Goal: Task Accomplishment & Management: Complete application form

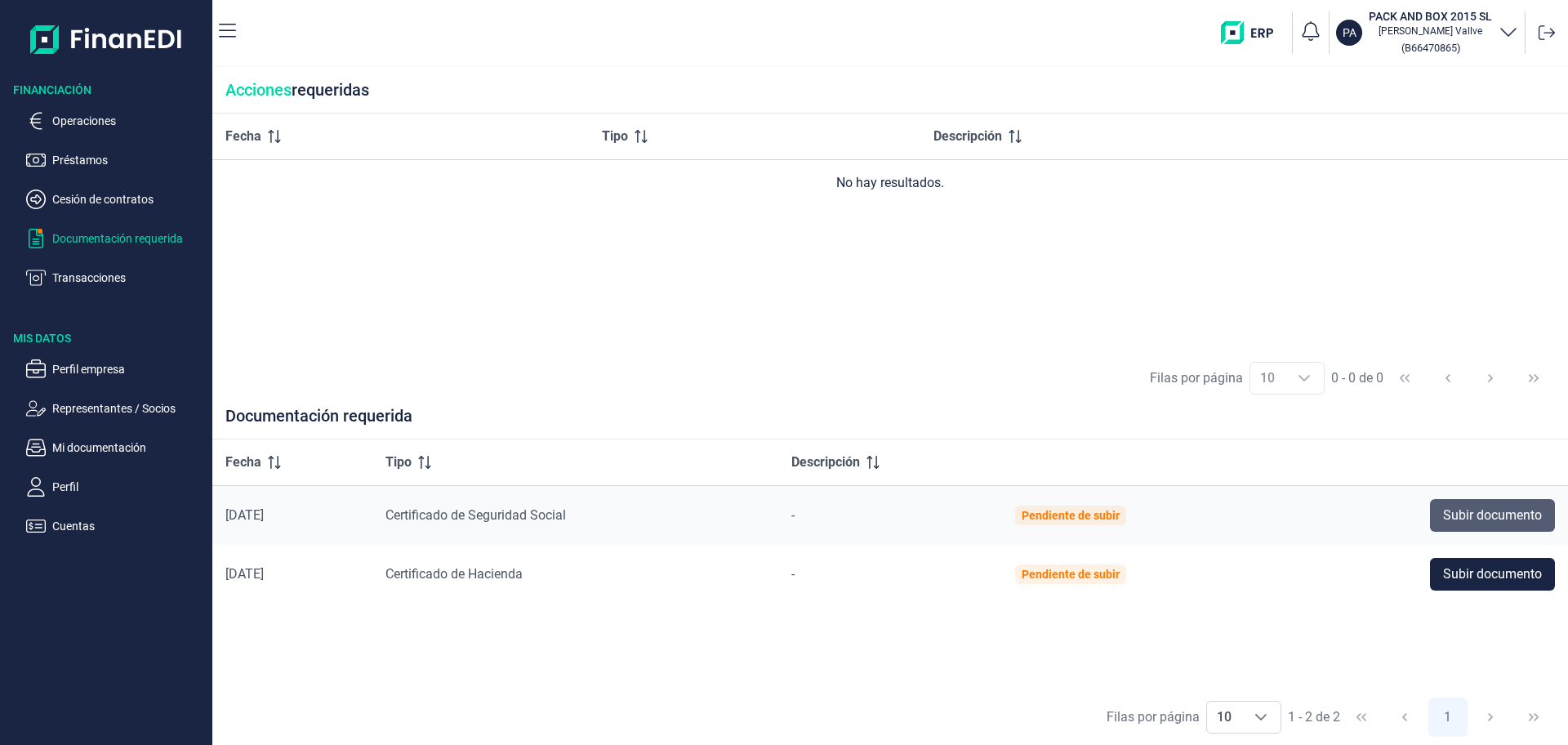
click at [1477, 507] on span "Subir documento" at bounding box center [1492, 515] width 99 height 19
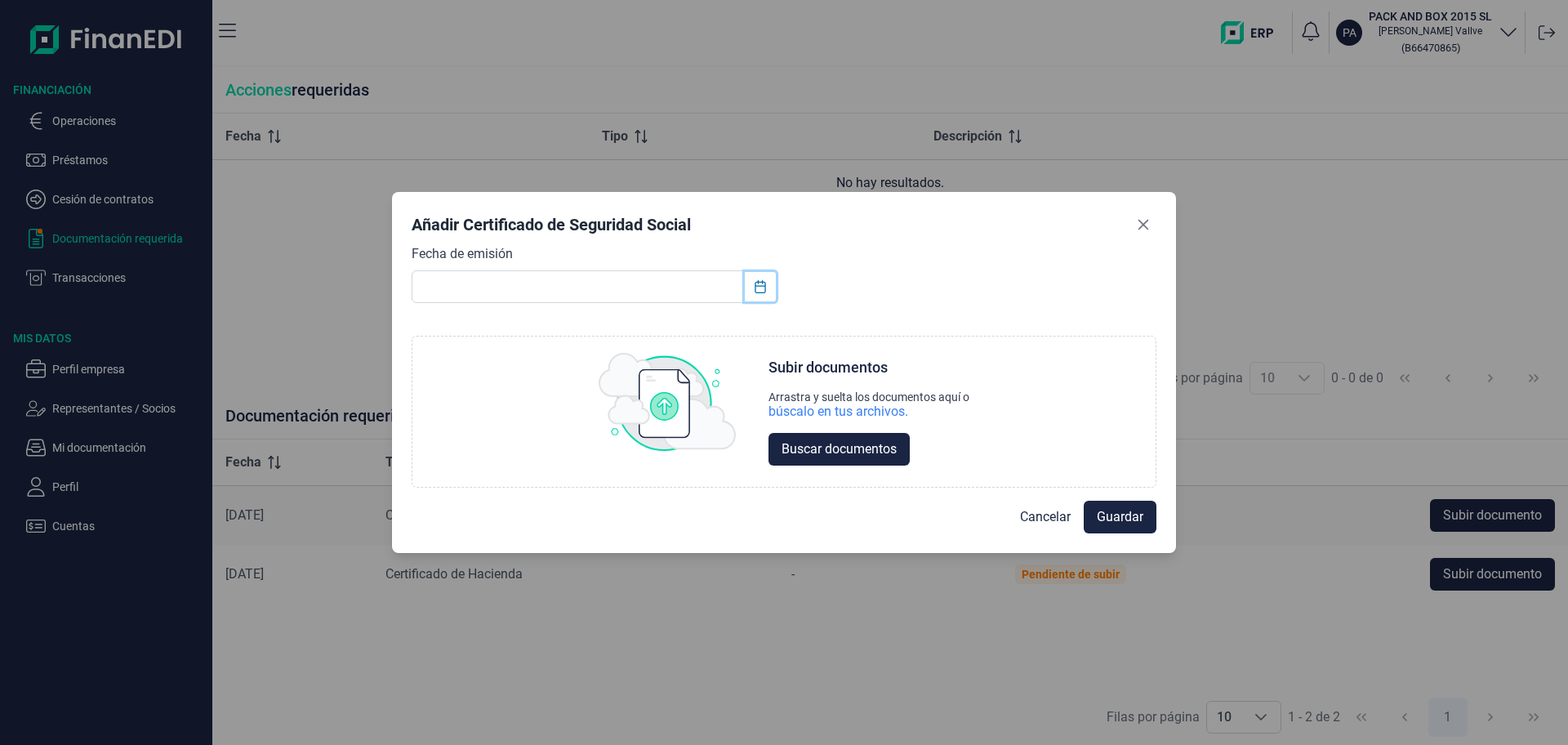
click at [757, 288] on icon "Choose Date" at bounding box center [760, 287] width 13 height 13
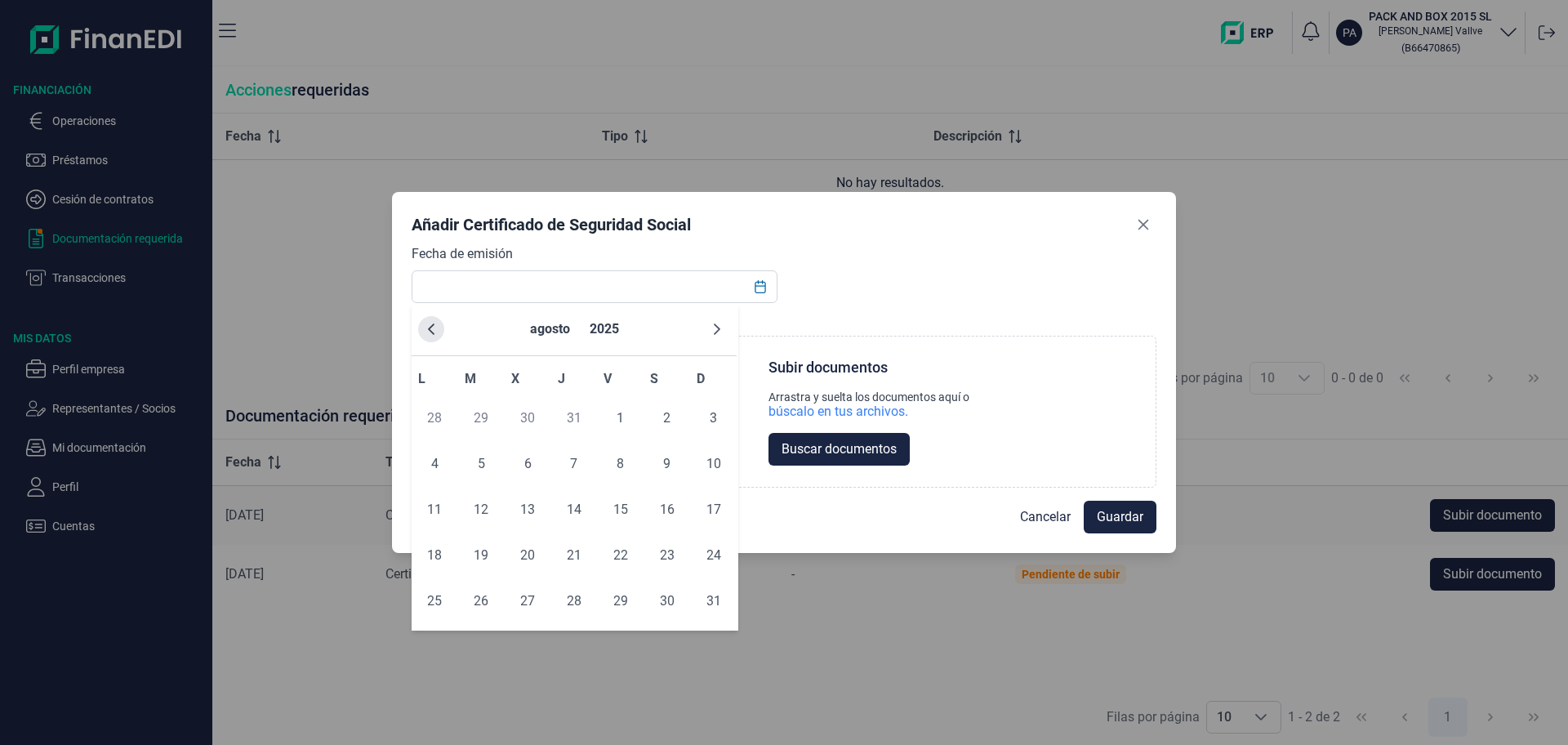
click at [432, 326] on icon "Previous Month" at bounding box center [431, 329] width 6 height 11
click at [480, 407] on span "1" at bounding box center [480, 417] width 32 height 32
type input "01/07/2025"
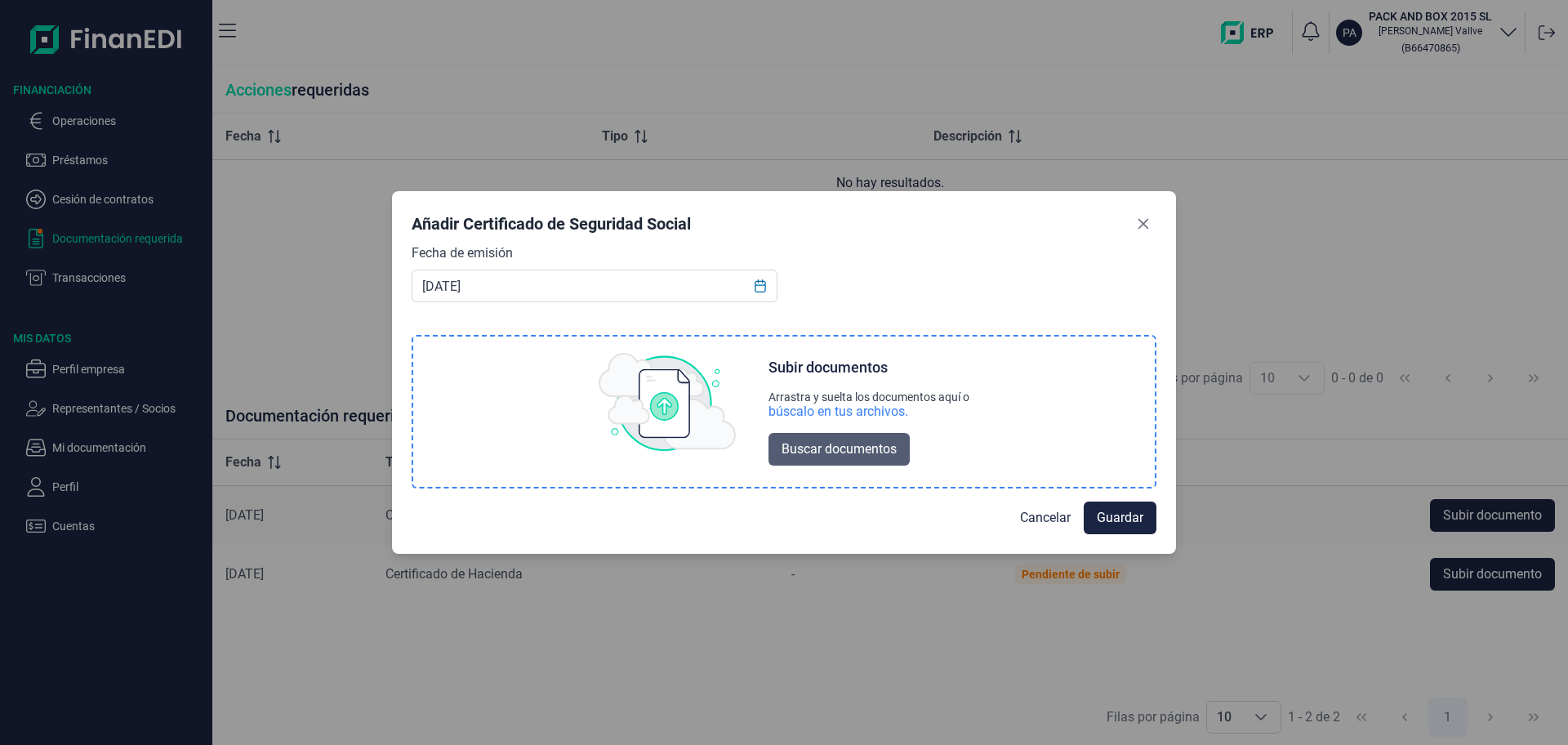
click at [840, 449] on span "Buscar documentos" at bounding box center [839, 449] width 115 height 19
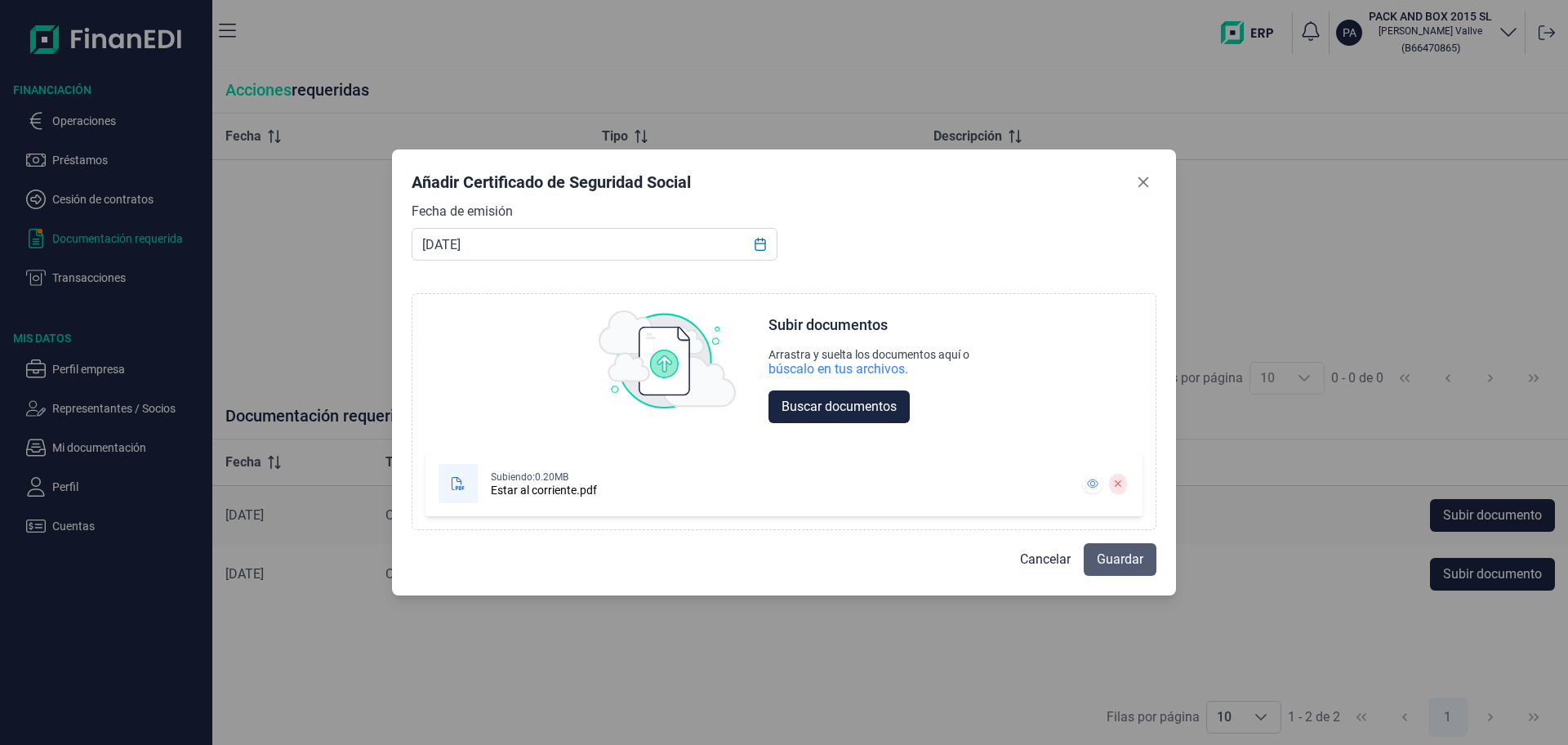
click at [1114, 553] on span "Guardar" at bounding box center [1120, 559] width 46 height 19
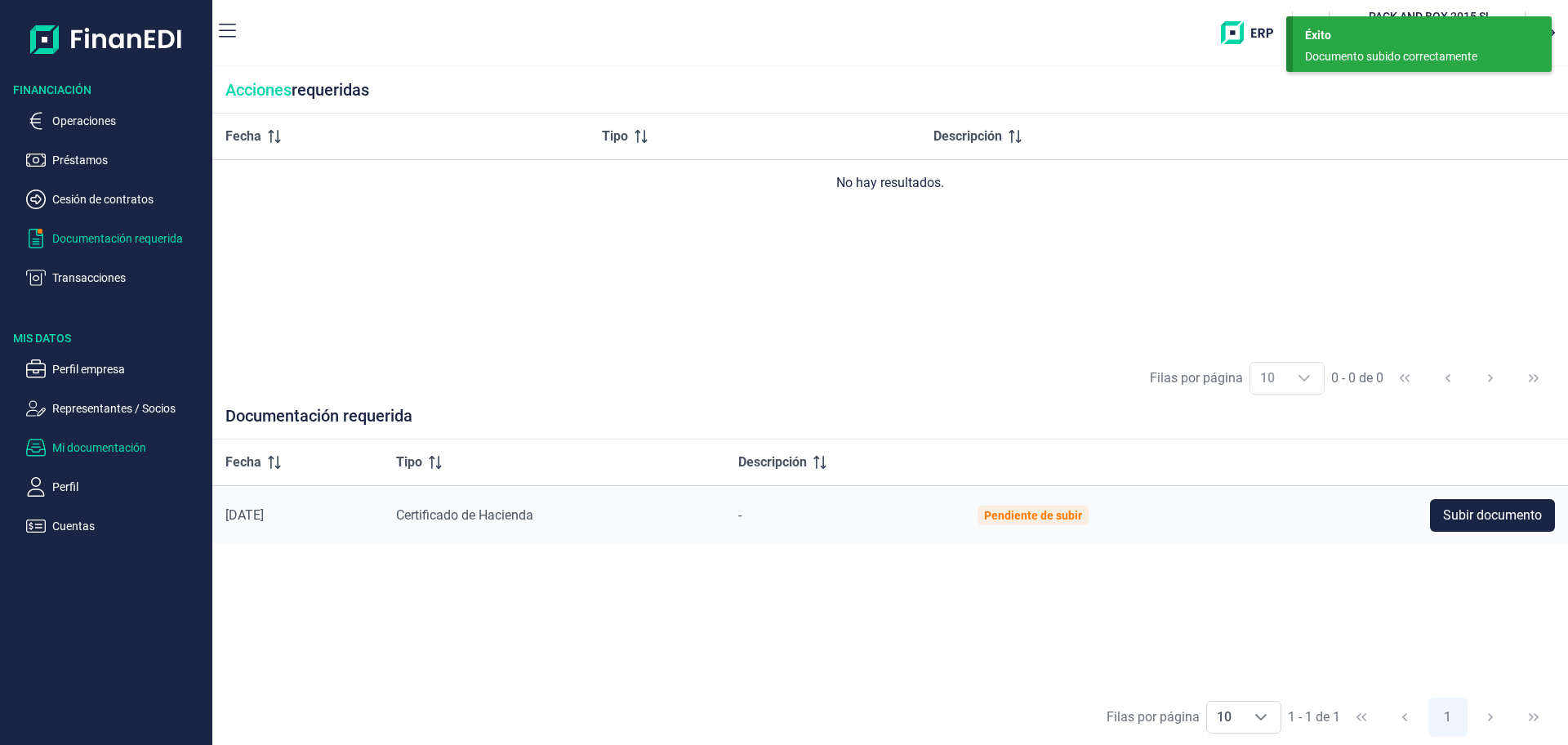
click at [81, 442] on p "Mi documentación" at bounding box center [130, 447] width 154 height 19
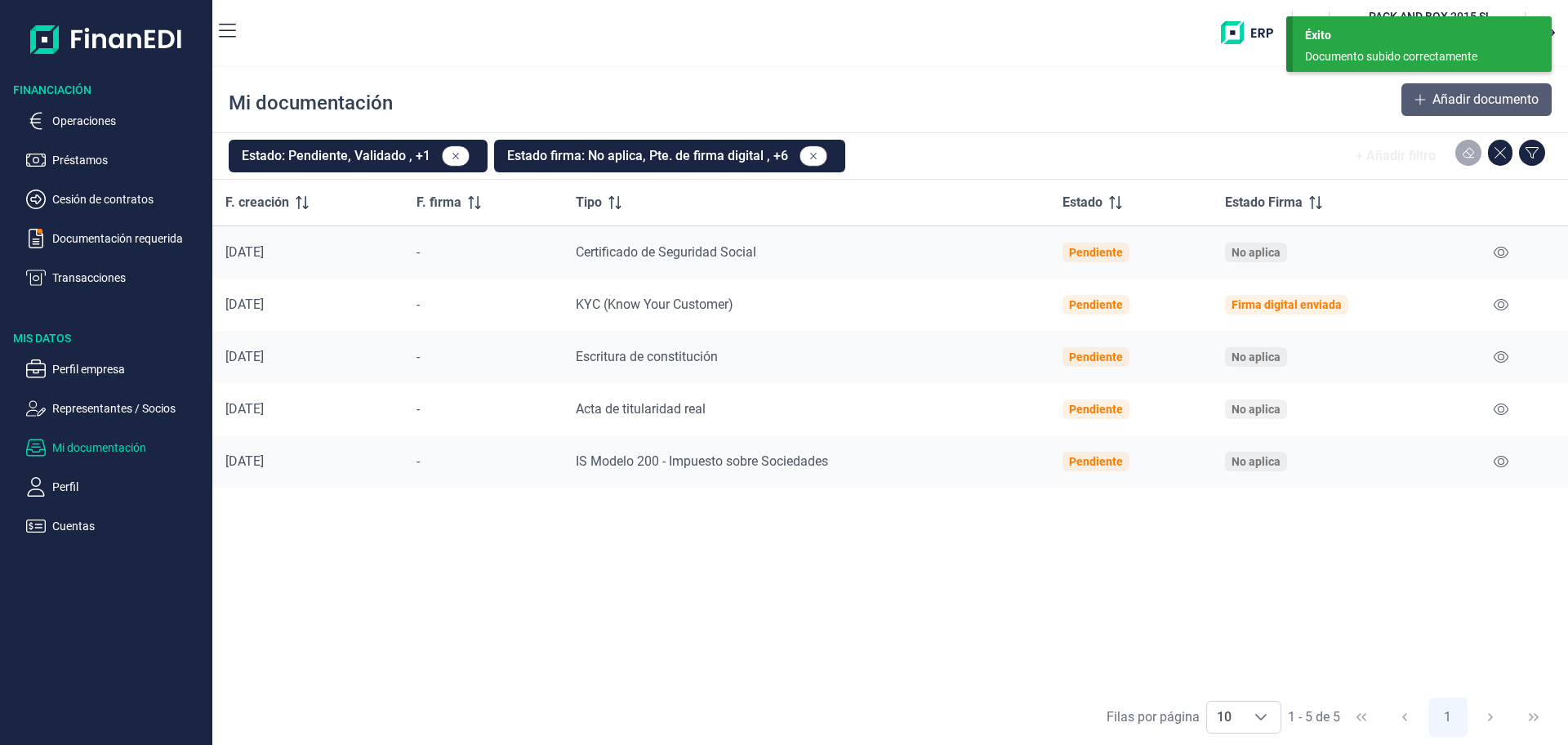
click at [1463, 100] on span "Añadir documento" at bounding box center [1485, 99] width 106 height 19
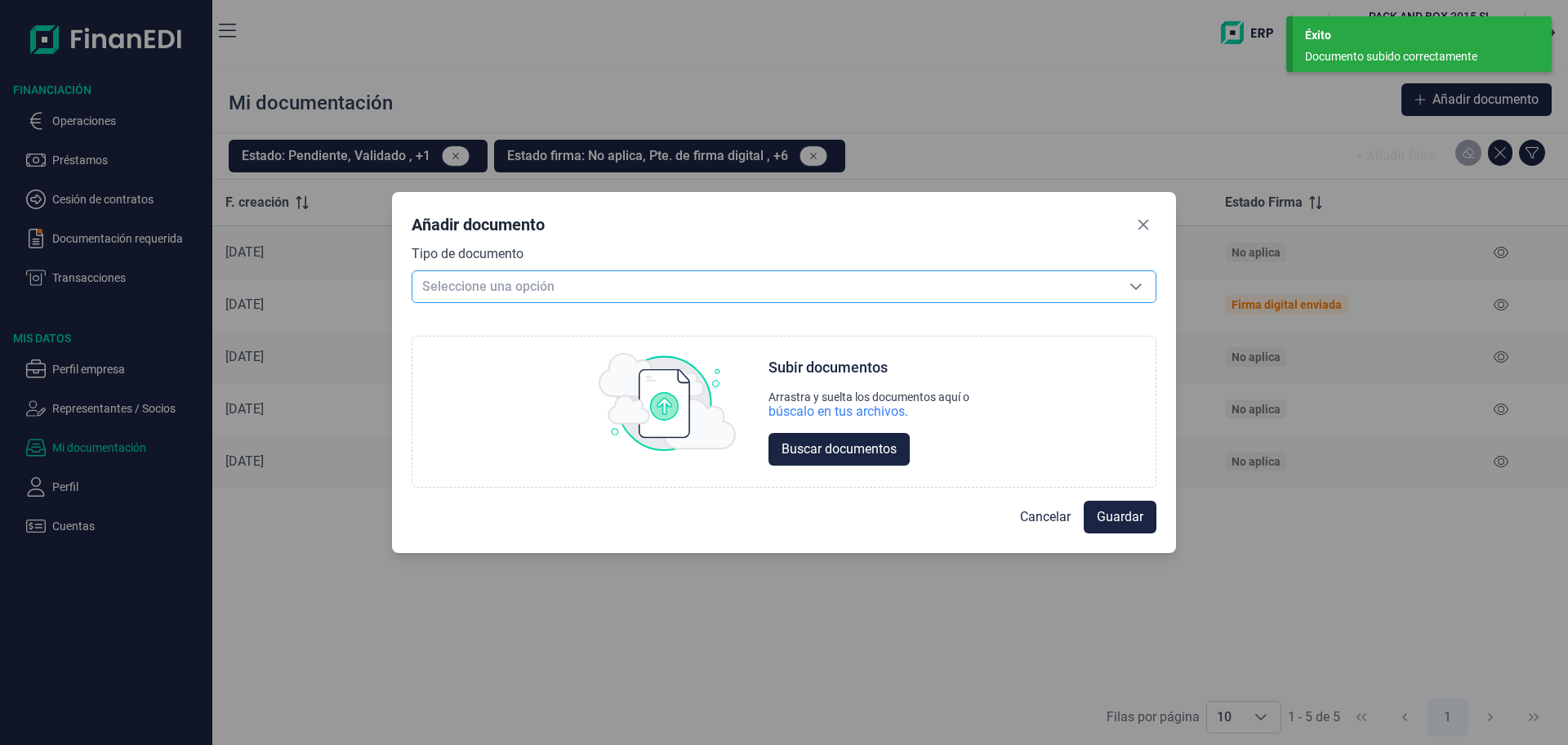
click at [478, 284] on span "Seleccione una opción" at bounding box center [764, 287] width 704 height 31
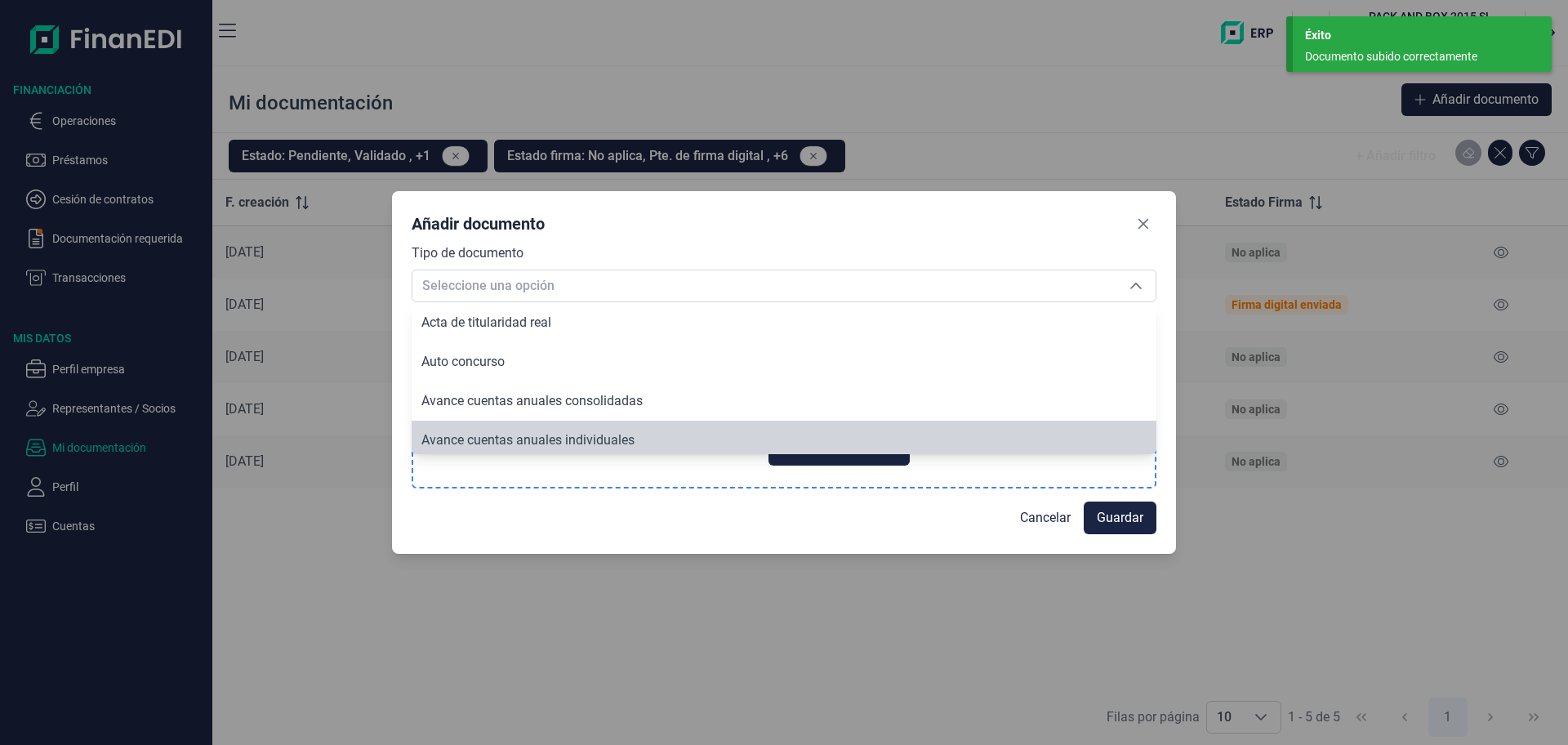
scroll to position [6, 0]
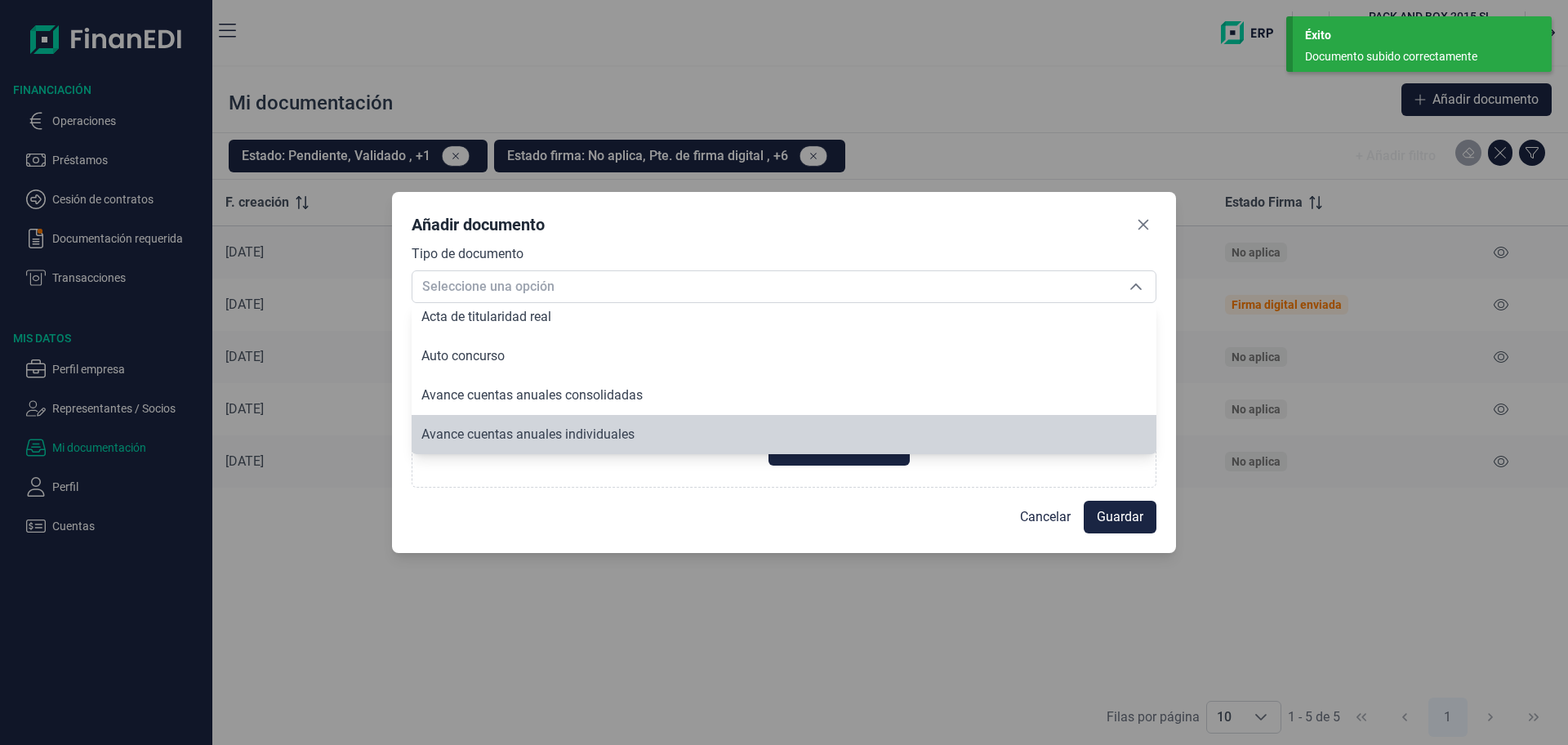
click at [591, 511] on div "Cancelar Guardar" at bounding box center [784, 510] width 745 height 45
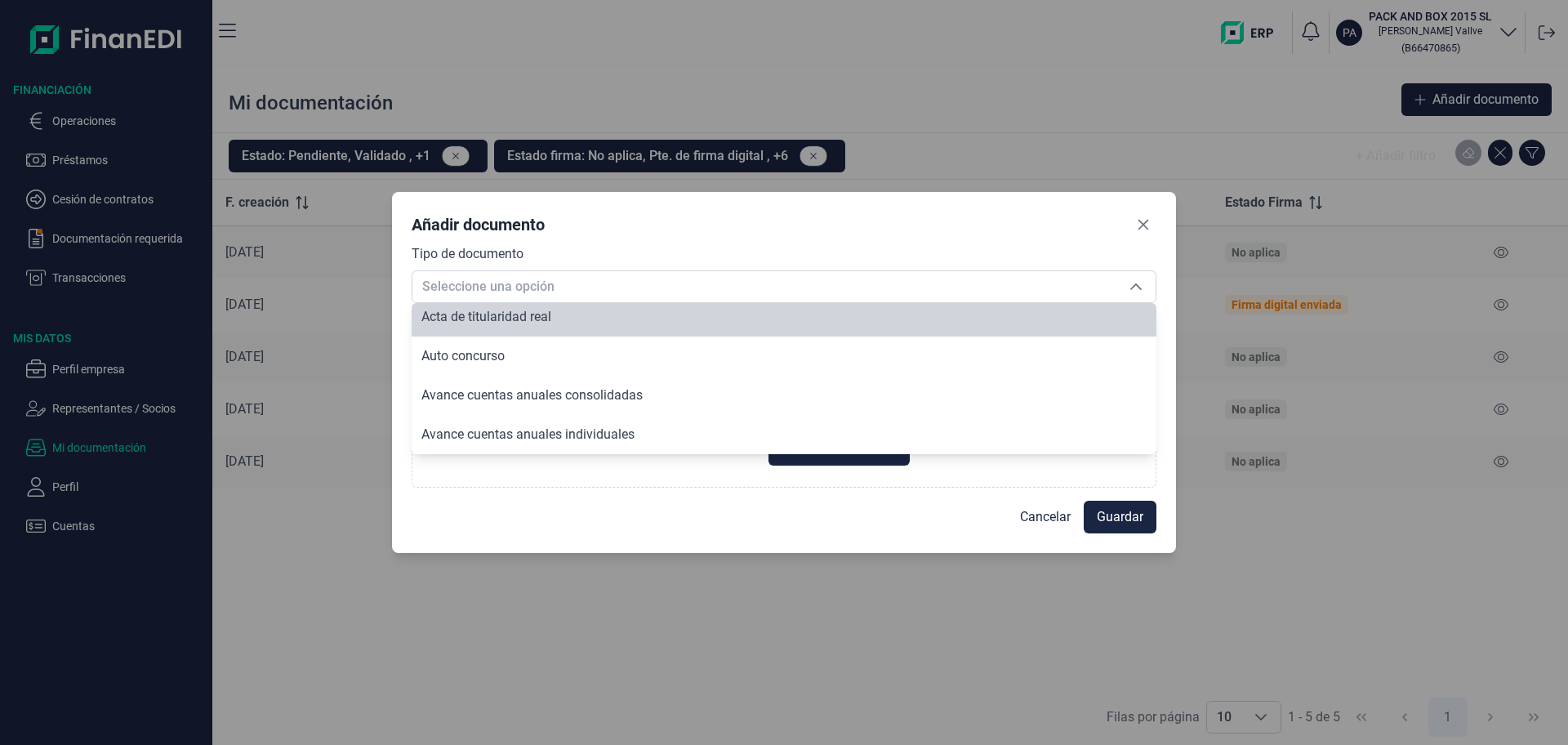
scroll to position [0, 0]
click at [1137, 219] on icon "Close" at bounding box center [1143, 225] width 13 height 13
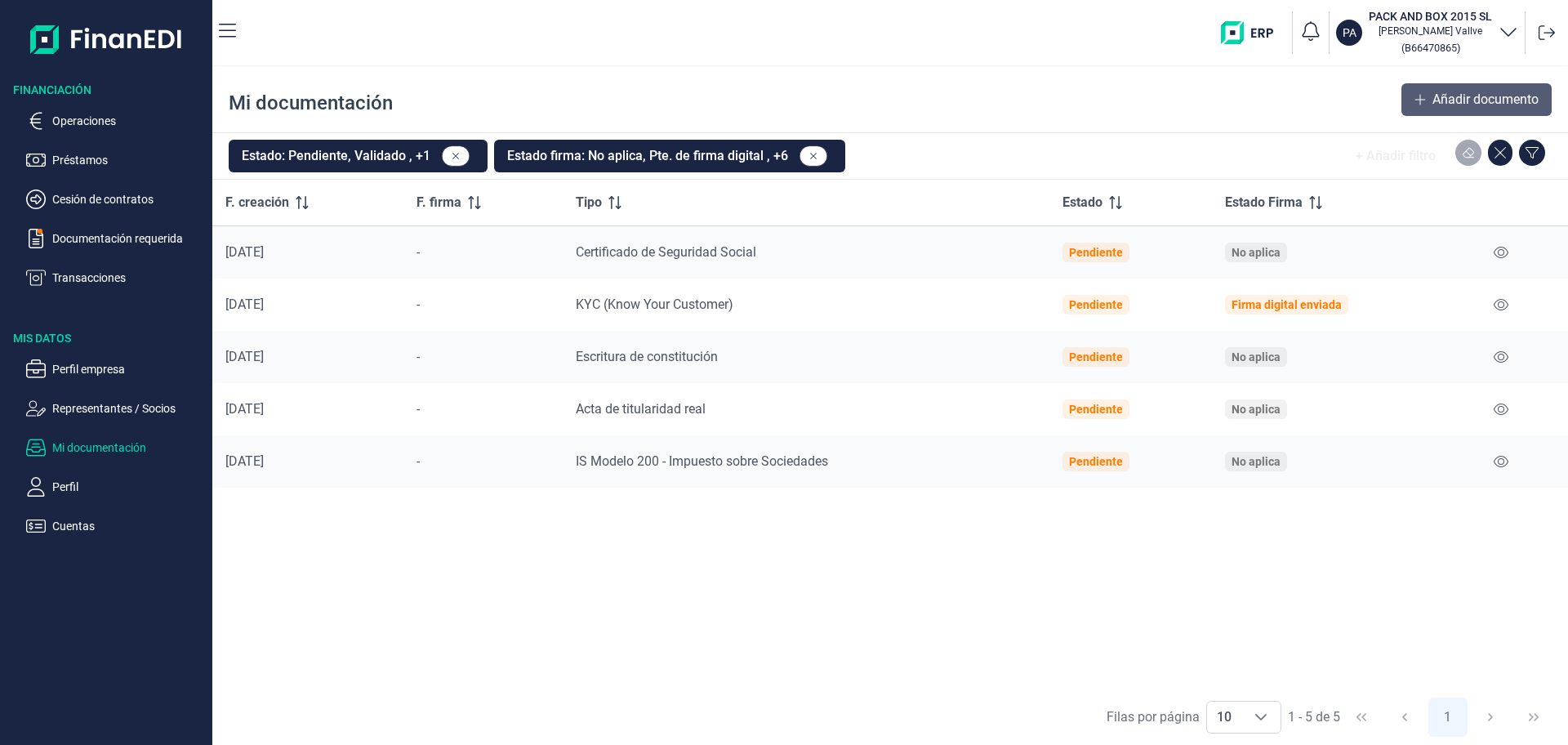
click at [1447, 95] on span "Añadir documento" at bounding box center [1485, 99] width 106 height 19
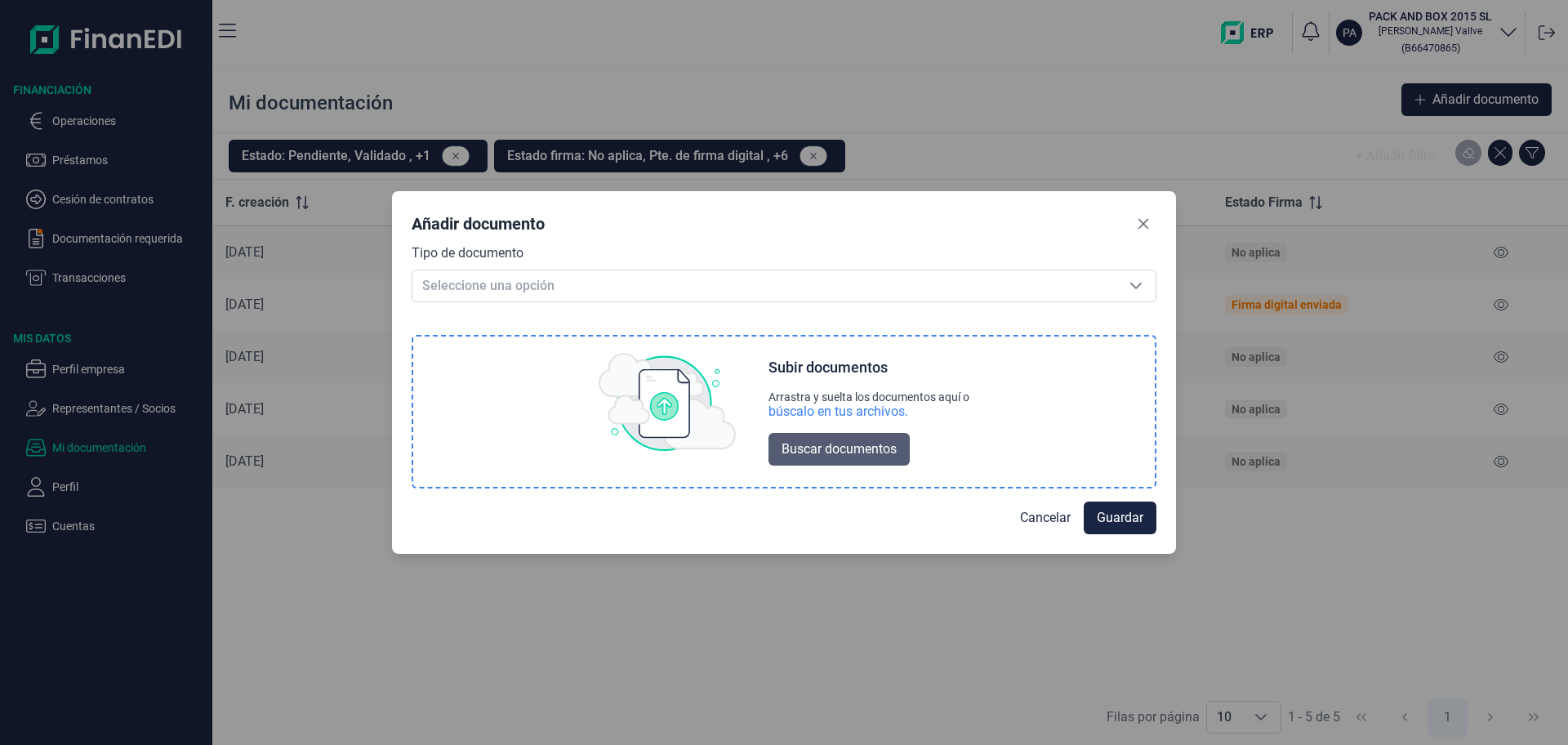
click at [821, 450] on span "Buscar documentos" at bounding box center [839, 449] width 115 height 19
click at [820, 456] on span "Buscar documentos" at bounding box center [839, 449] width 115 height 19
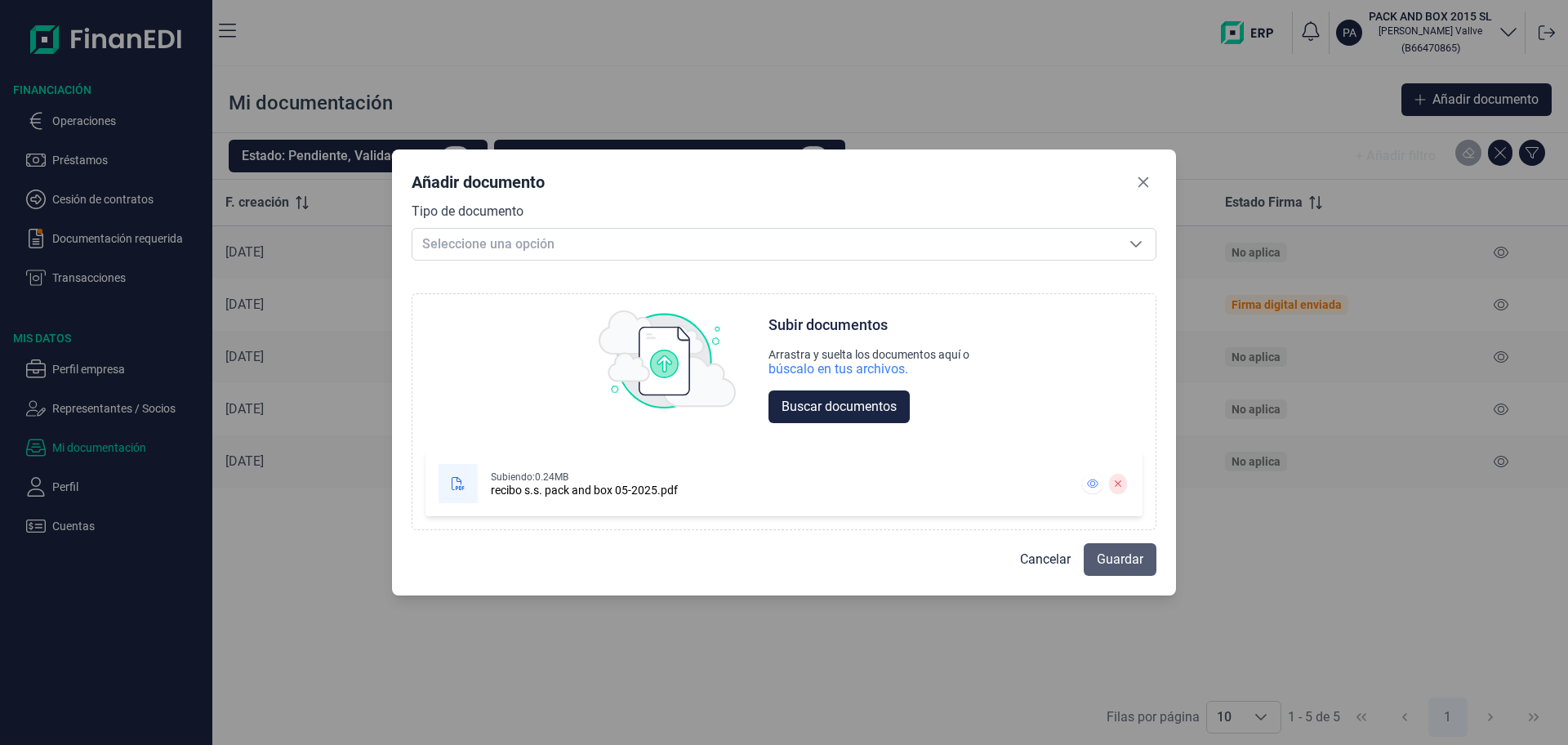
click at [1105, 556] on span "Guardar" at bounding box center [1120, 559] width 46 height 19
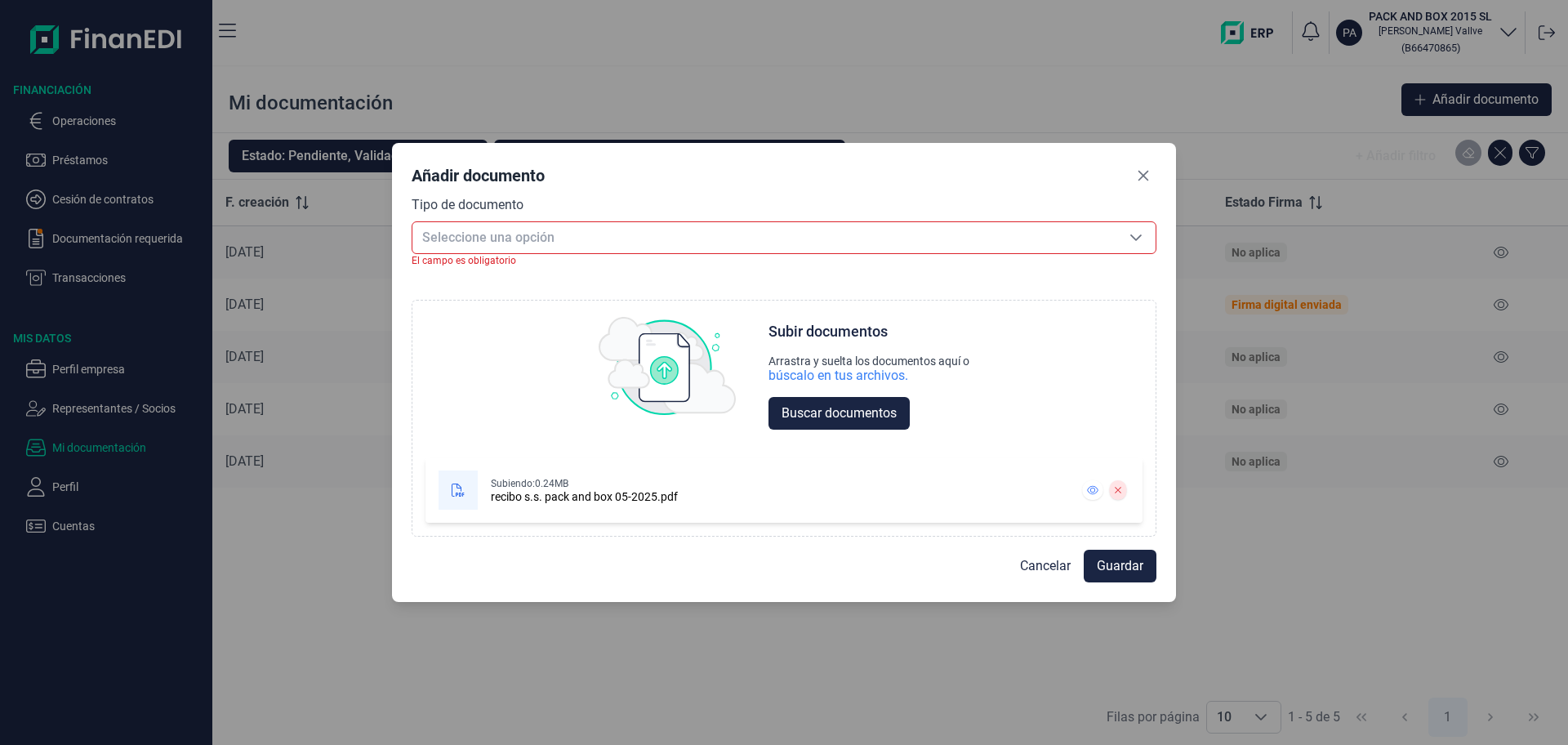
click at [542, 240] on span "Seleccione una opción" at bounding box center [764, 238] width 704 height 31
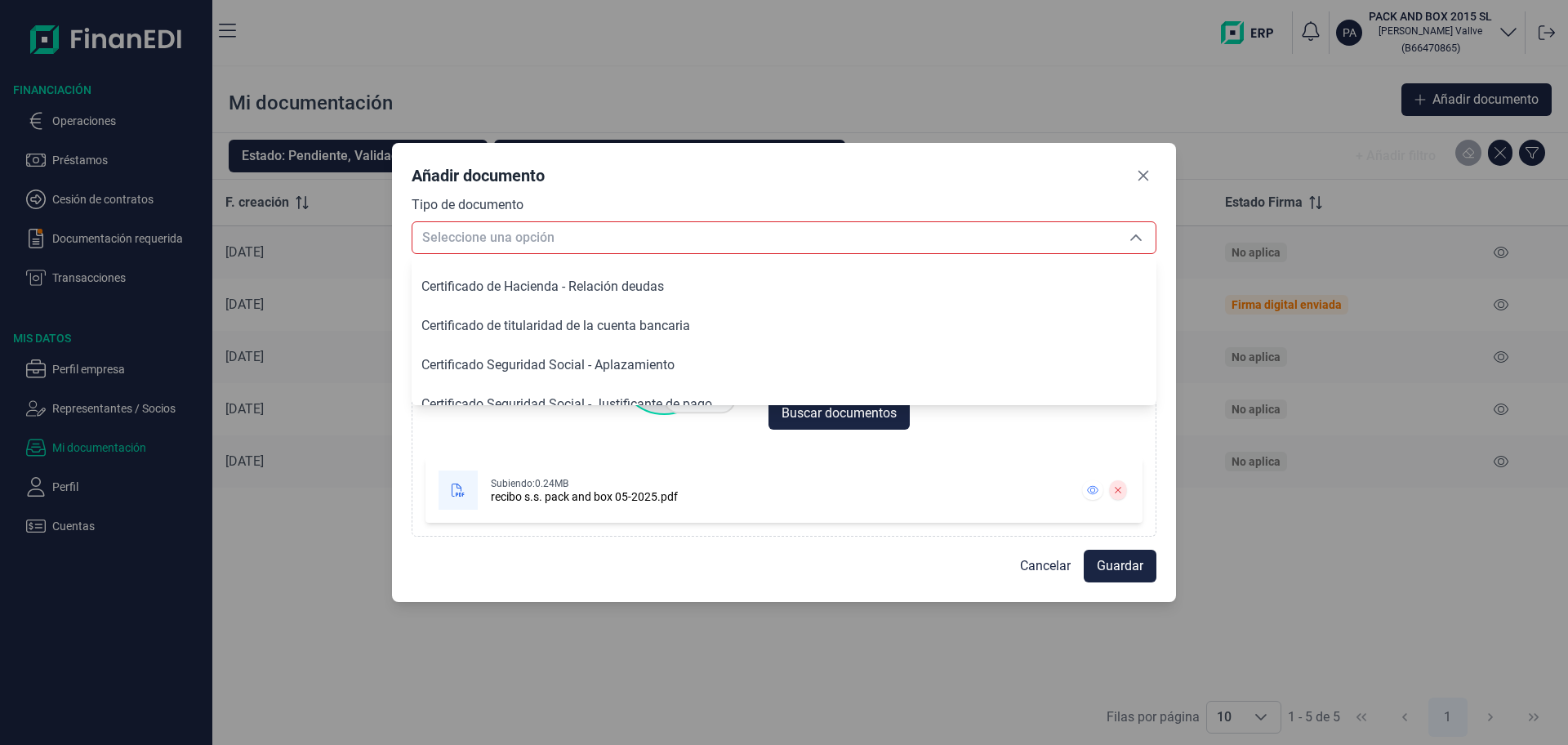
scroll to position [403, 0]
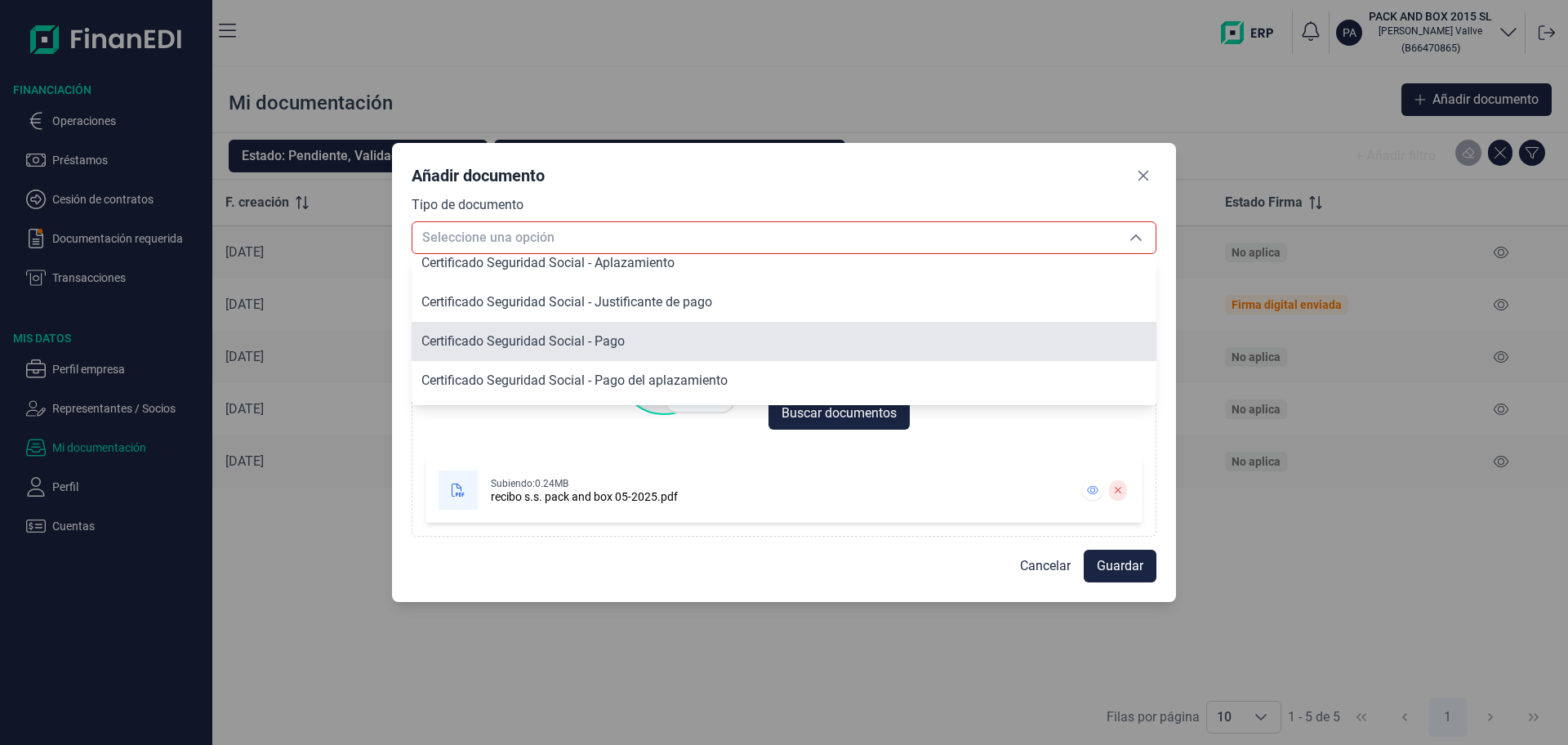
click at [564, 341] on span "Certificado Seguridad Social - Pago" at bounding box center [524, 341] width 204 height 16
type input "Certificado Seguridad Social - Pago"
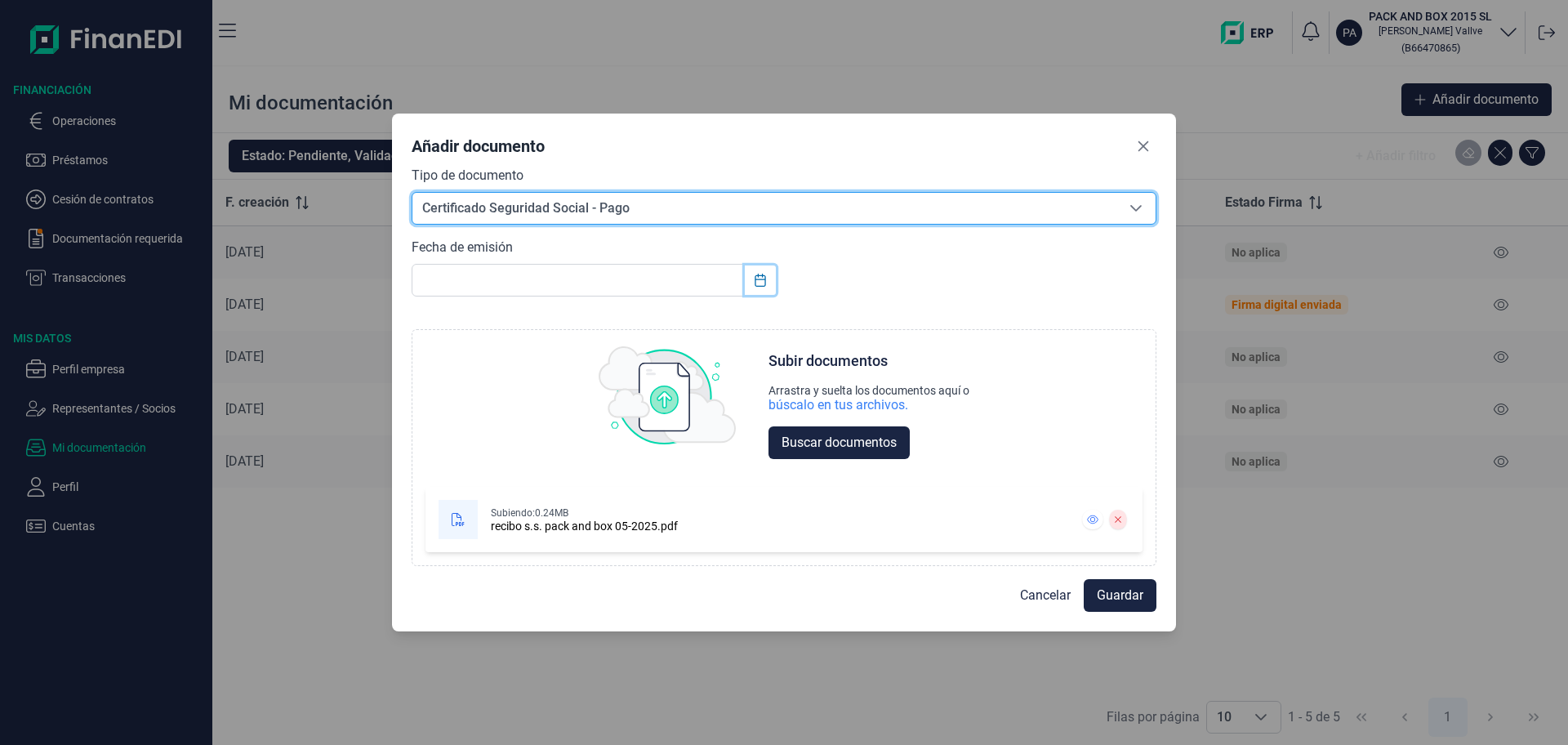
click at [759, 278] on icon "Choose Date" at bounding box center [760, 280] width 13 height 13
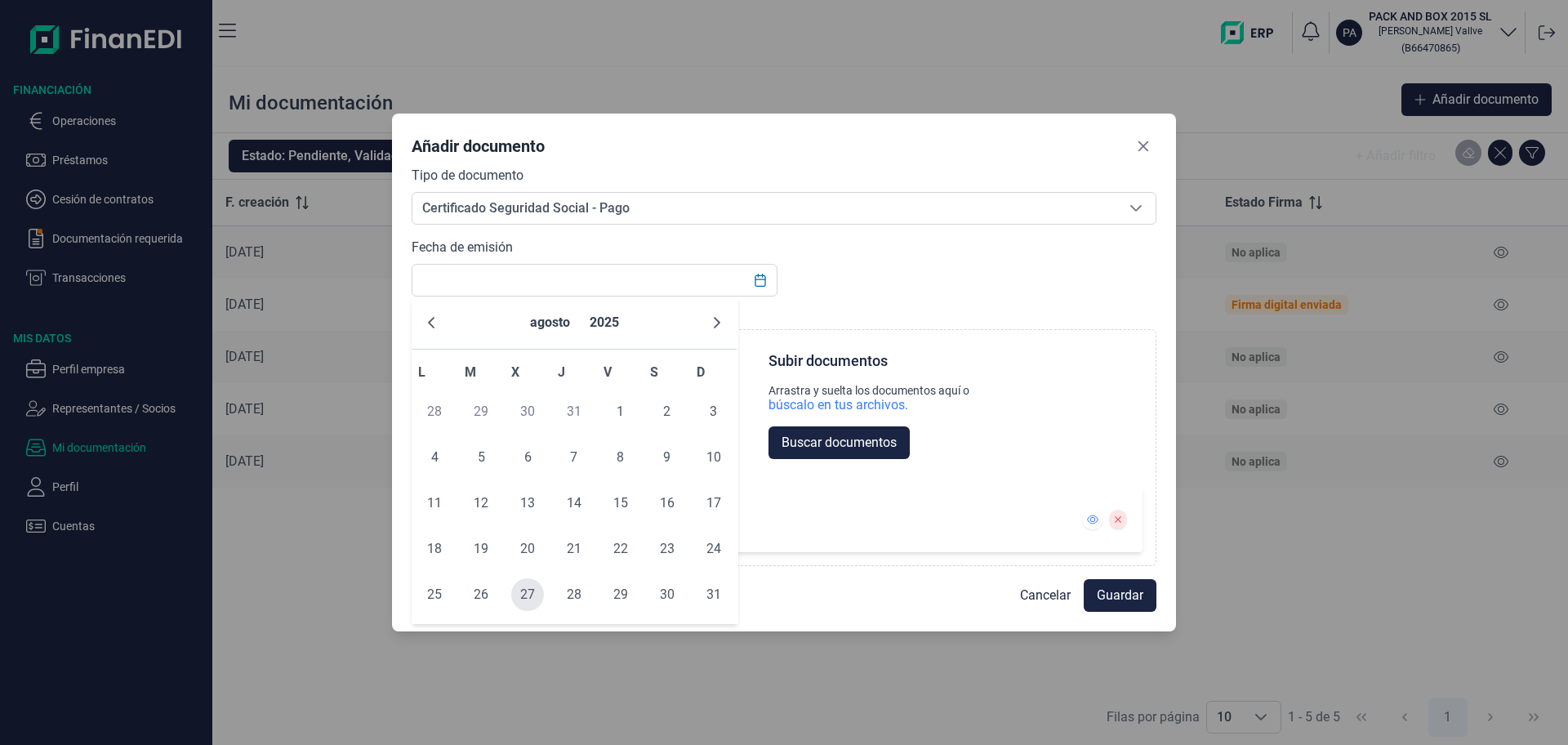
click at [523, 594] on span "27" at bounding box center [527, 594] width 32 height 32
type input "[DATE]"
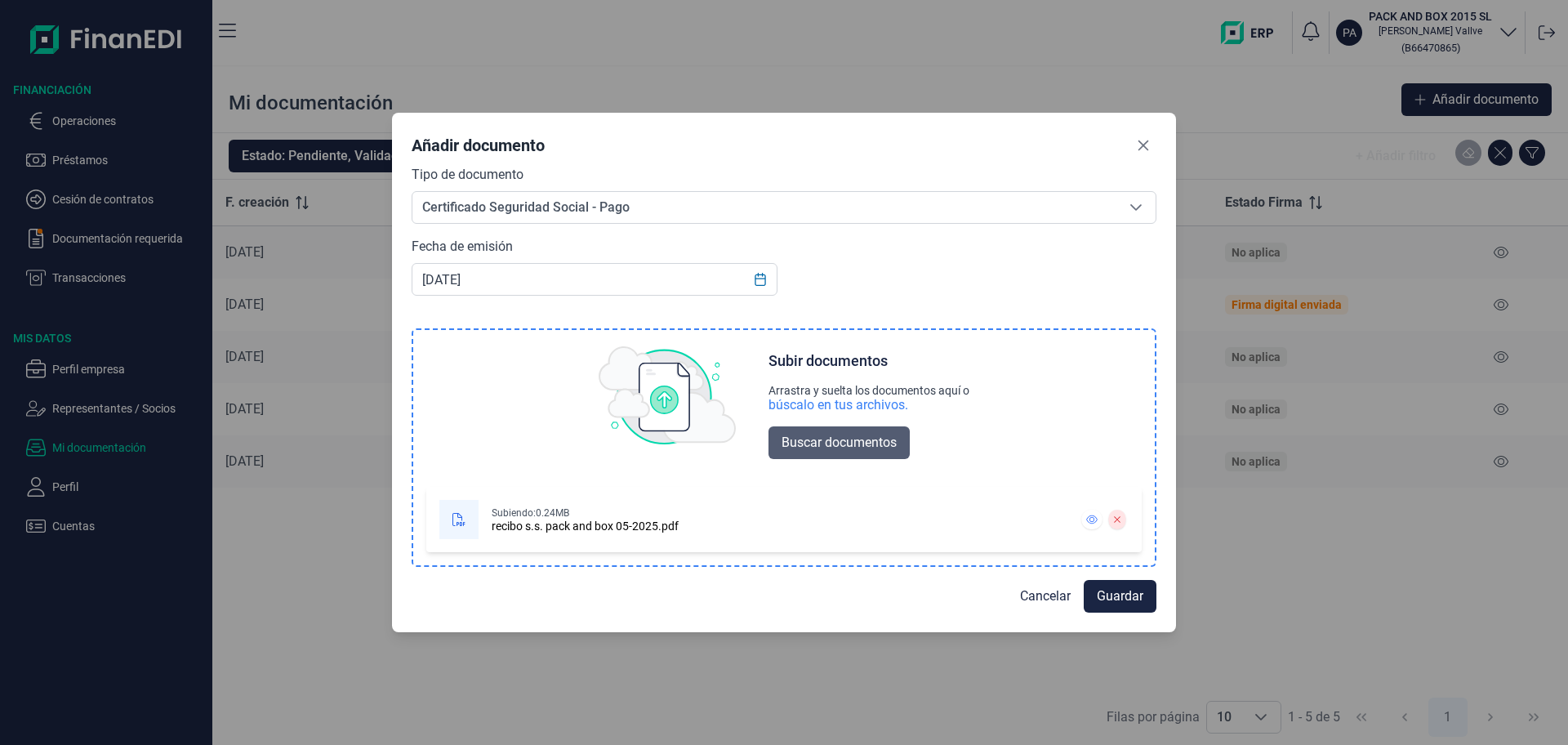
click at [812, 438] on span "Buscar documentos" at bounding box center [839, 442] width 115 height 19
click at [1124, 590] on span "Guardar" at bounding box center [1120, 595] width 46 height 19
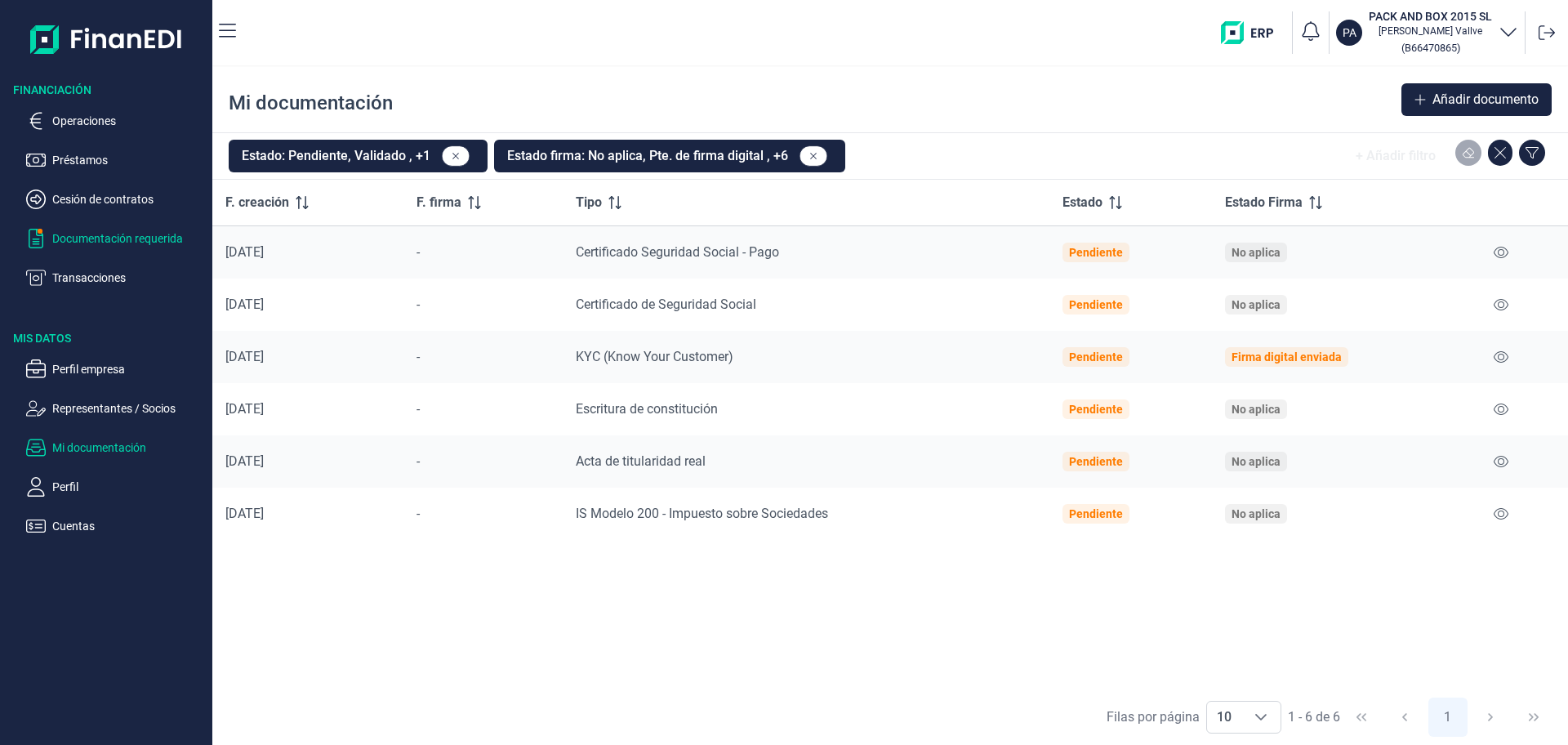
click at [80, 235] on p "Documentación requerida" at bounding box center [130, 238] width 154 height 19
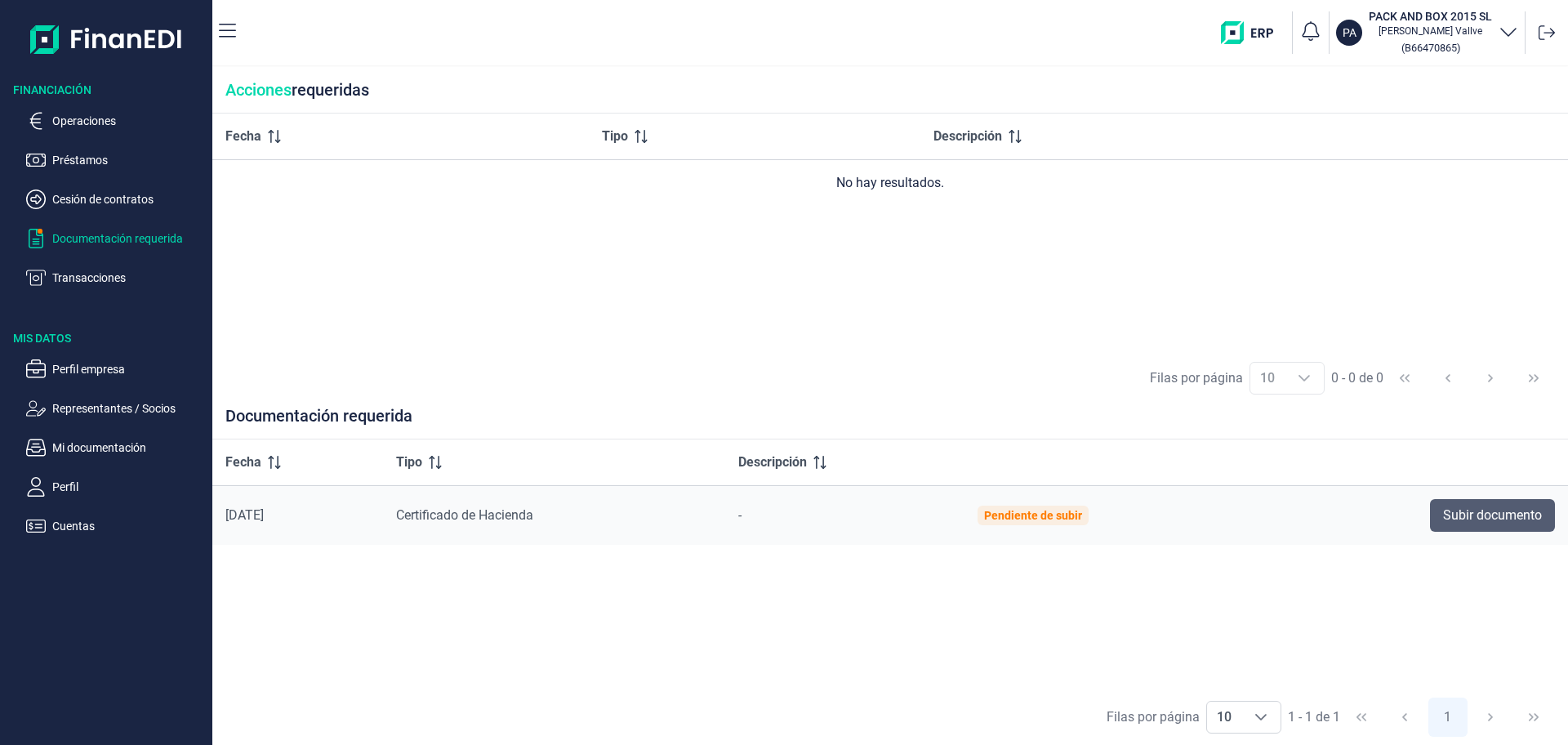
click at [1490, 505] on span "Subir documento" at bounding box center [1492, 515] width 99 height 19
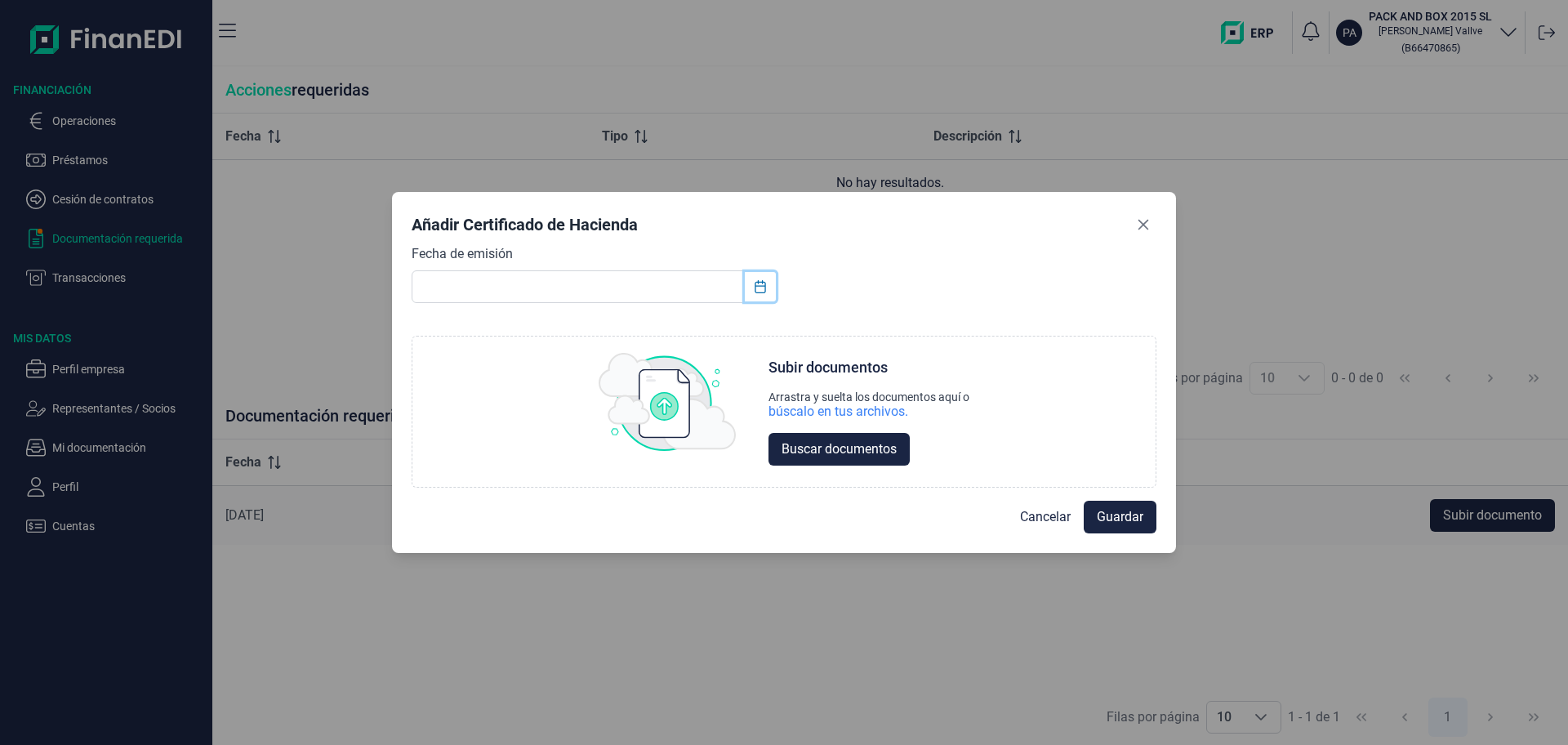
click at [759, 289] on icon "Choose Date" at bounding box center [760, 287] width 13 height 13
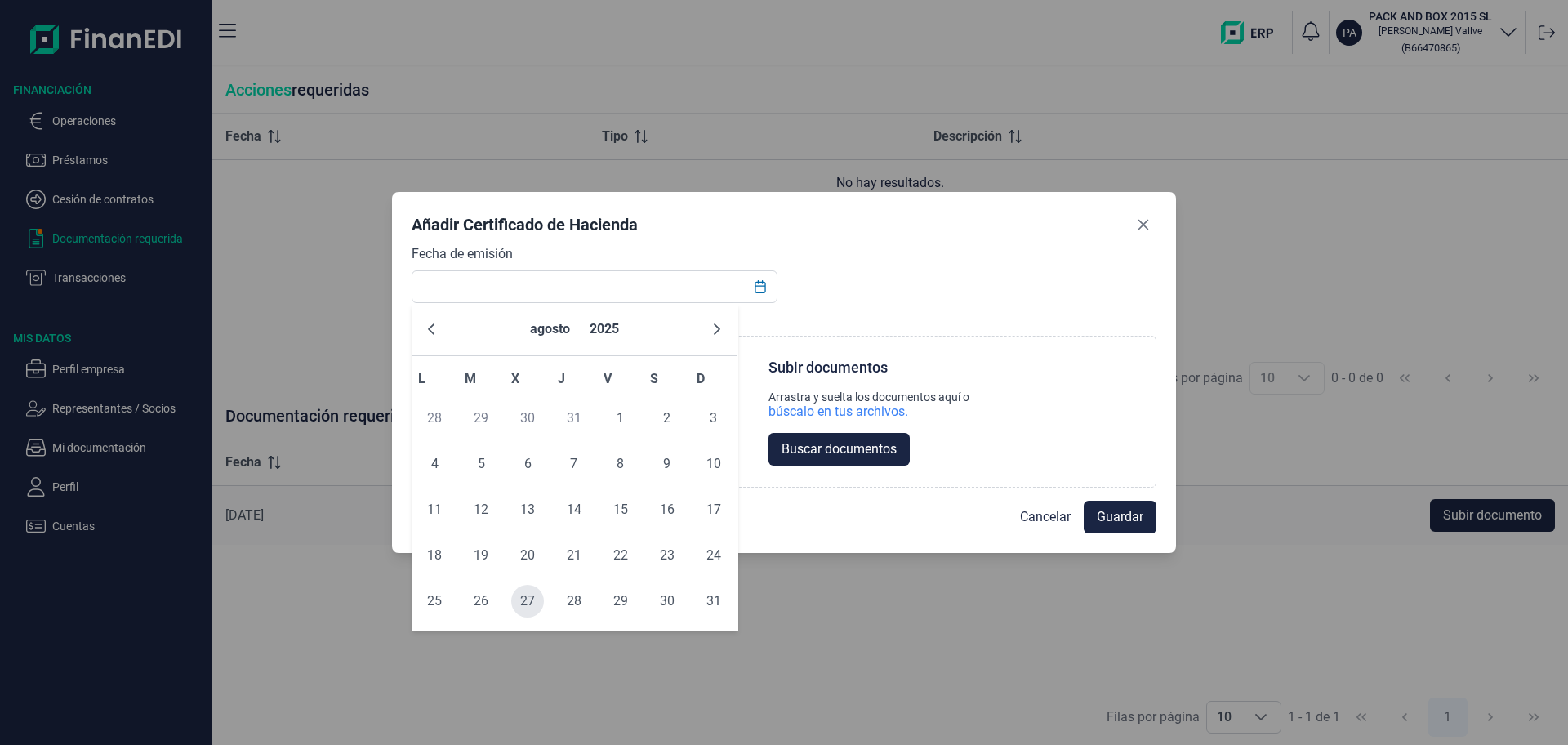
click at [528, 602] on span "27" at bounding box center [527, 601] width 32 height 32
type input "[DATE]"
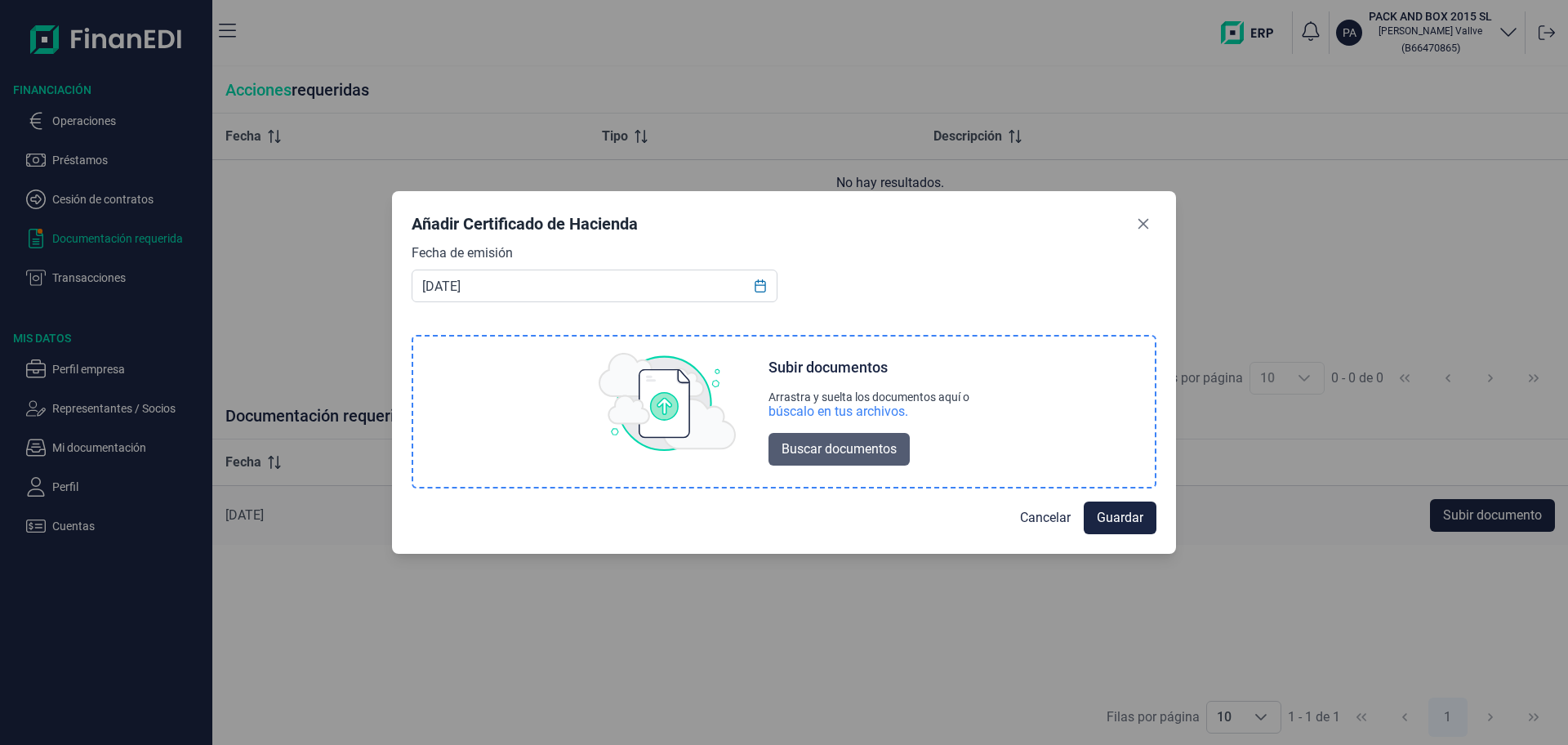
click at [834, 454] on span "Buscar documentos" at bounding box center [839, 449] width 115 height 19
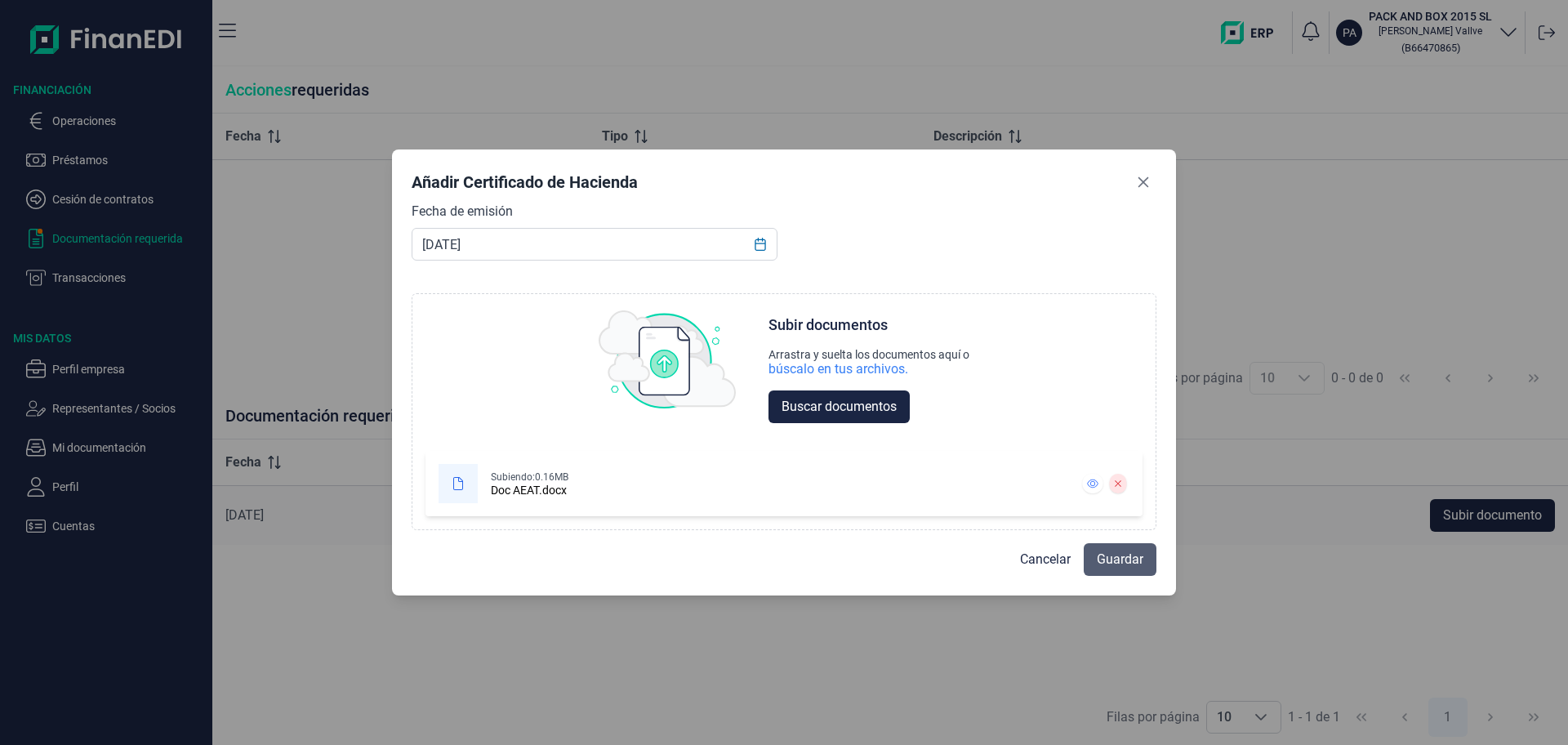
click at [1114, 554] on span "Guardar" at bounding box center [1120, 559] width 46 height 19
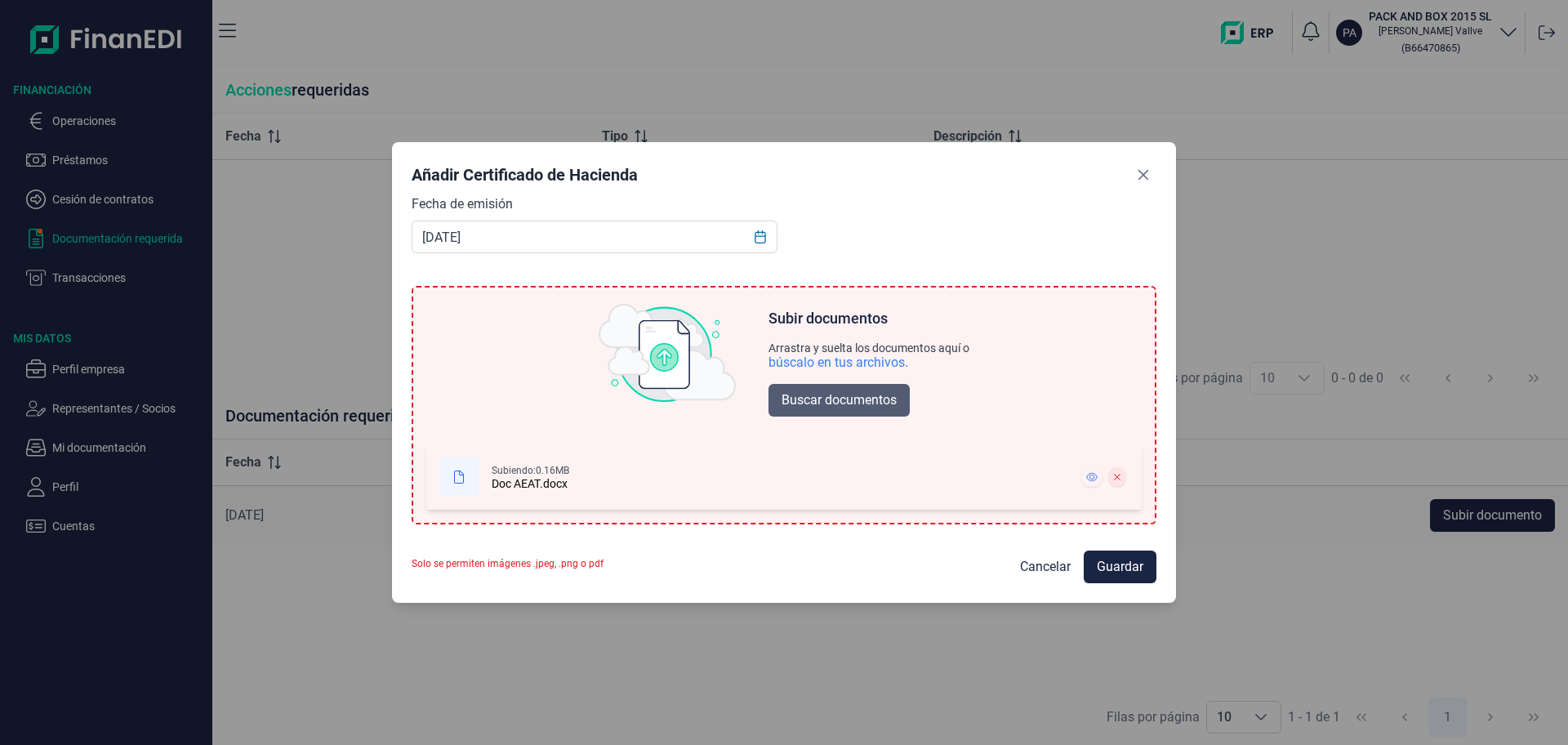
click at [817, 396] on span "Buscar documentos" at bounding box center [839, 400] width 115 height 19
click at [696, 560] on div "Cancelar Guardar" at bounding box center [784, 560] width 745 height 45
click at [824, 391] on span "Buscar documentos" at bounding box center [839, 400] width 115 height 19
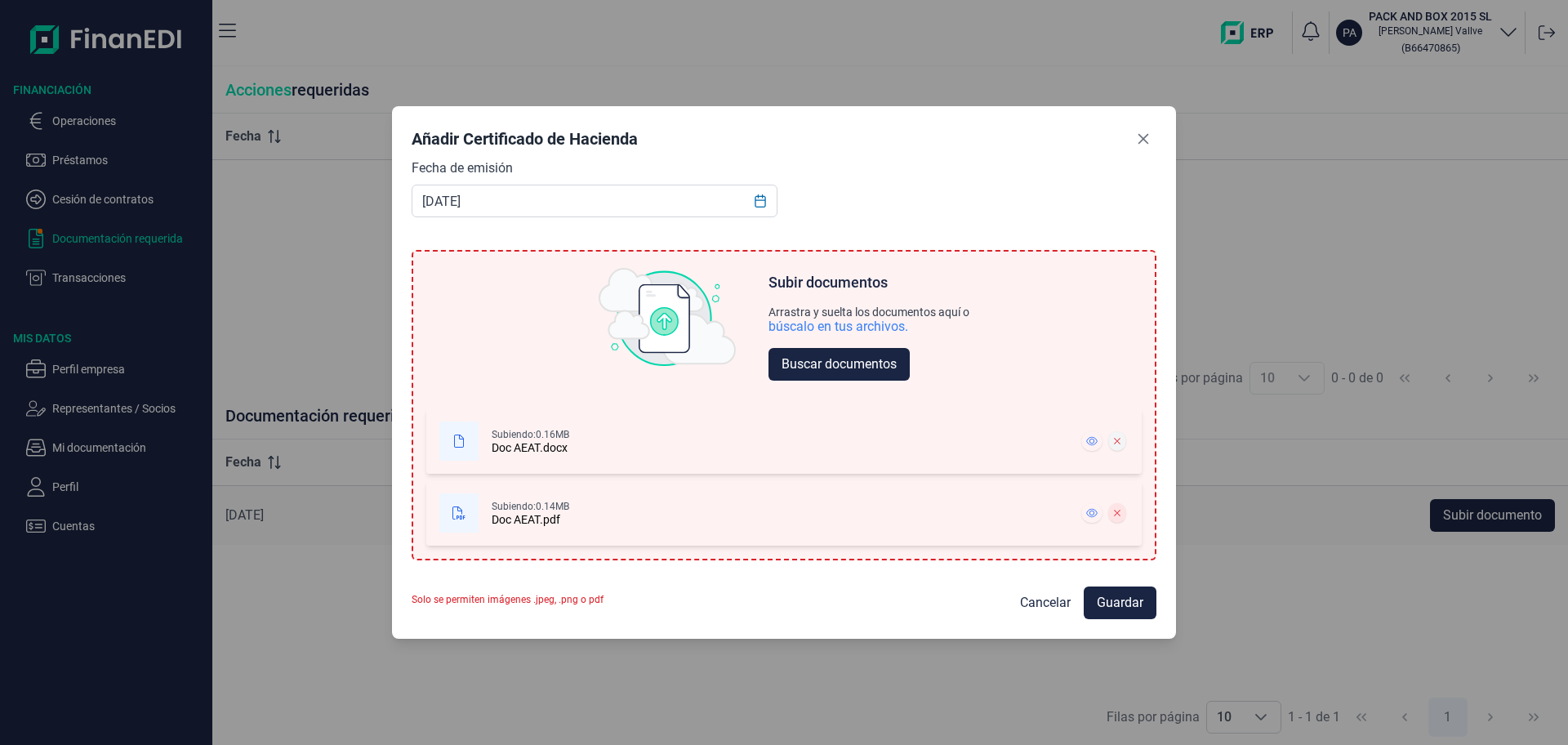
click at [1119, 439] on icon at bounding box center [1117, 441] width 6 height 6
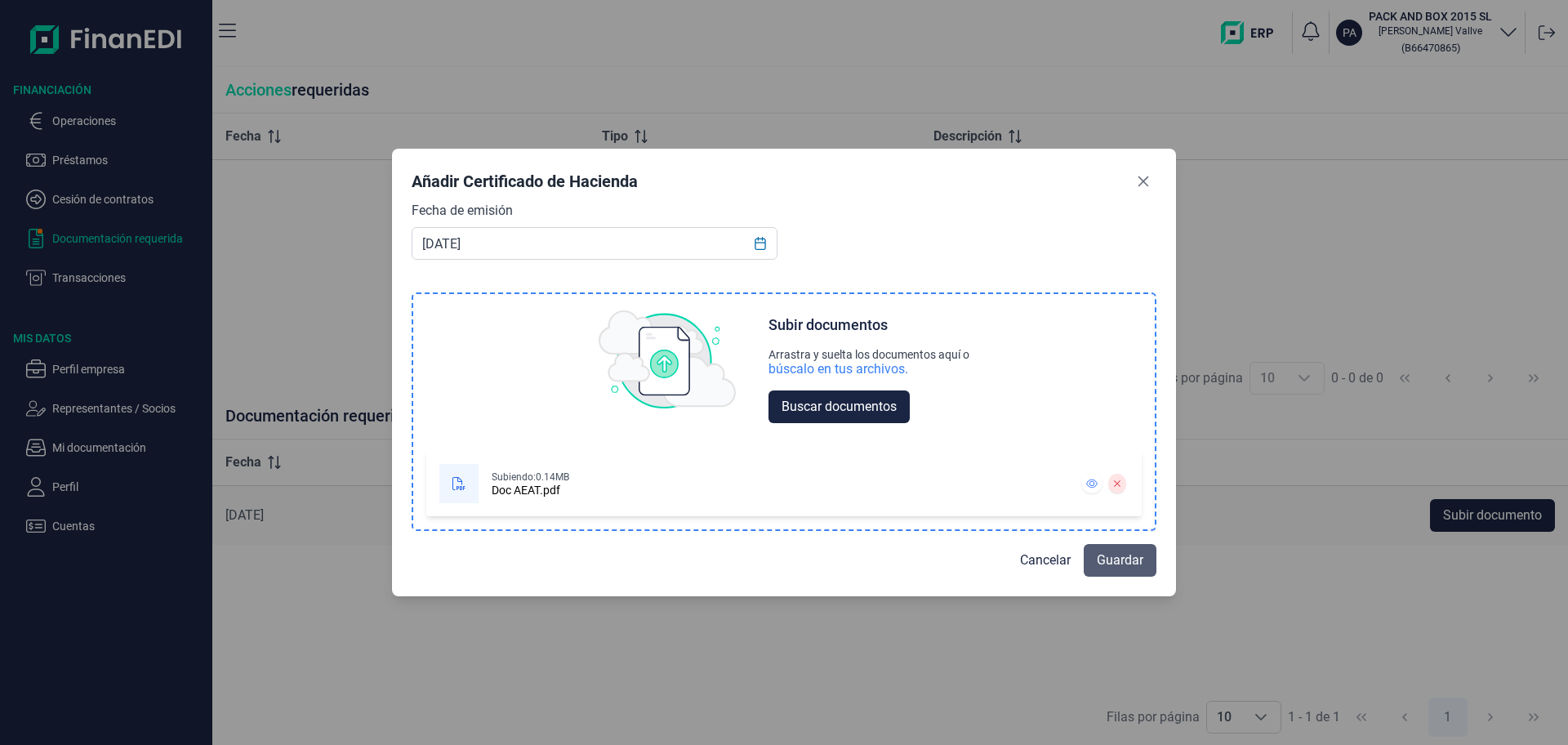
click at [1114, 566] on span "Guardar" at bounding box center [1120, 560] width 46 height 19
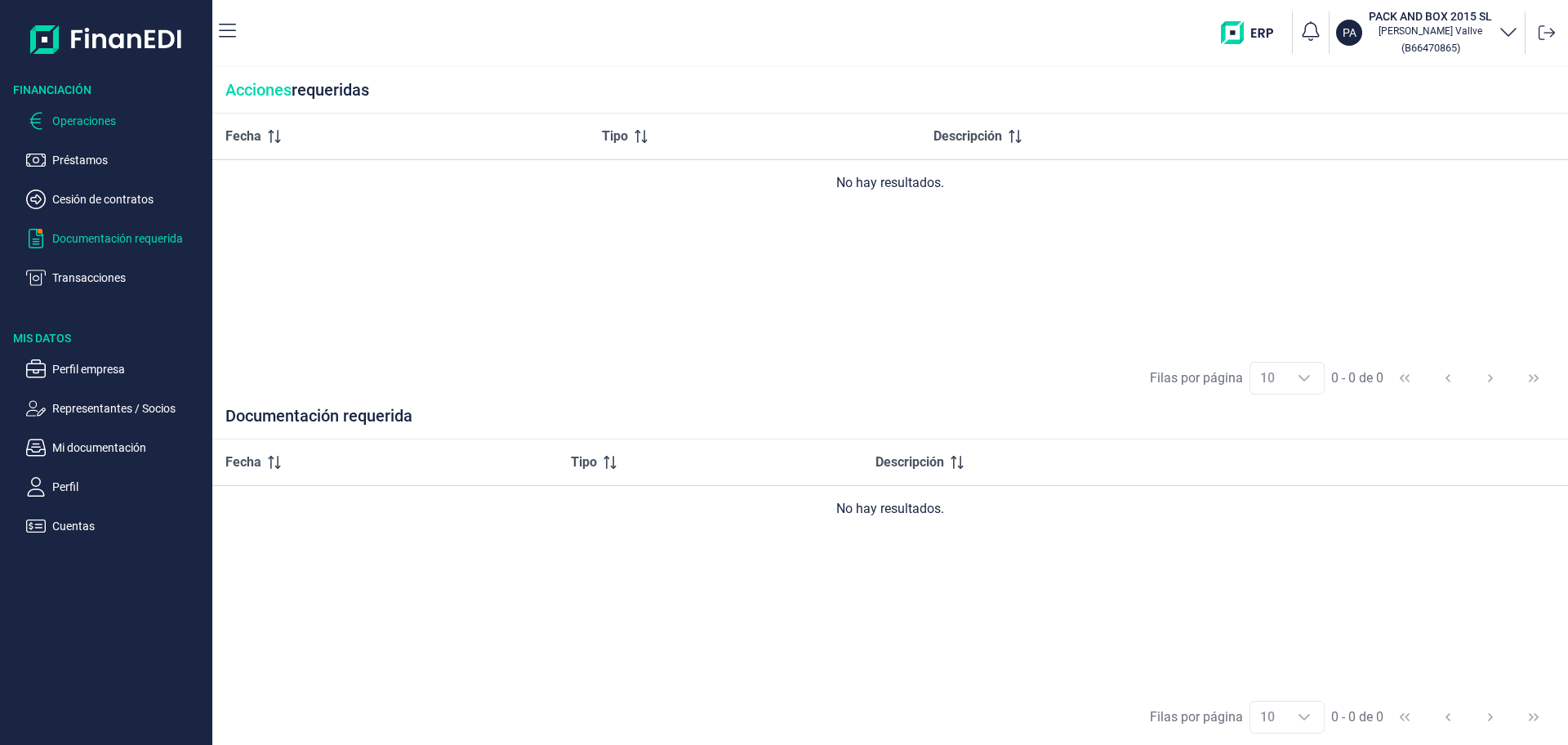
click at [81, 115] on p "Operaciones" at bounding box center [130, 120] width 154 height 19
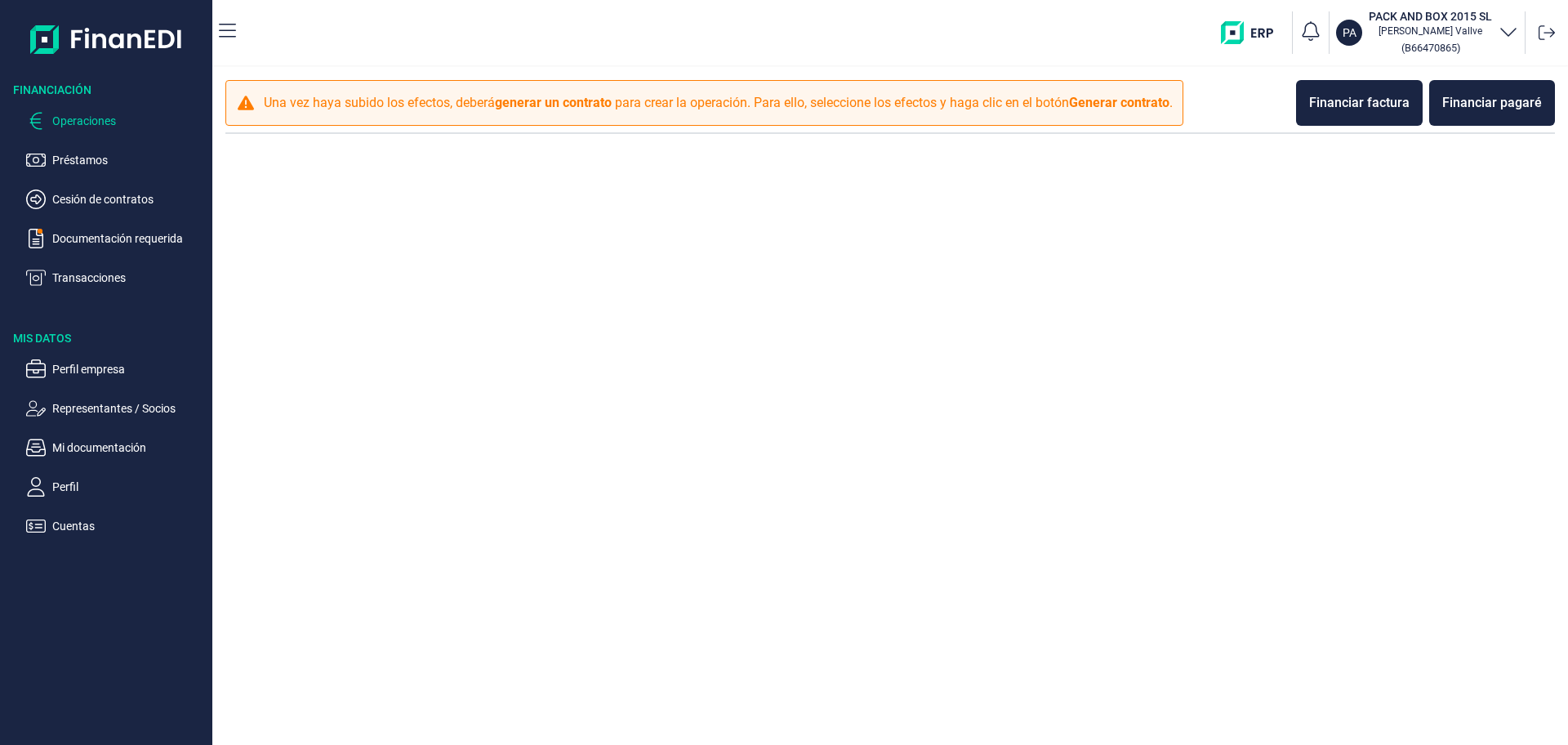
click at [81, 115] on p "Operaciones" at bounding box center [130, 120] width 154 height 19
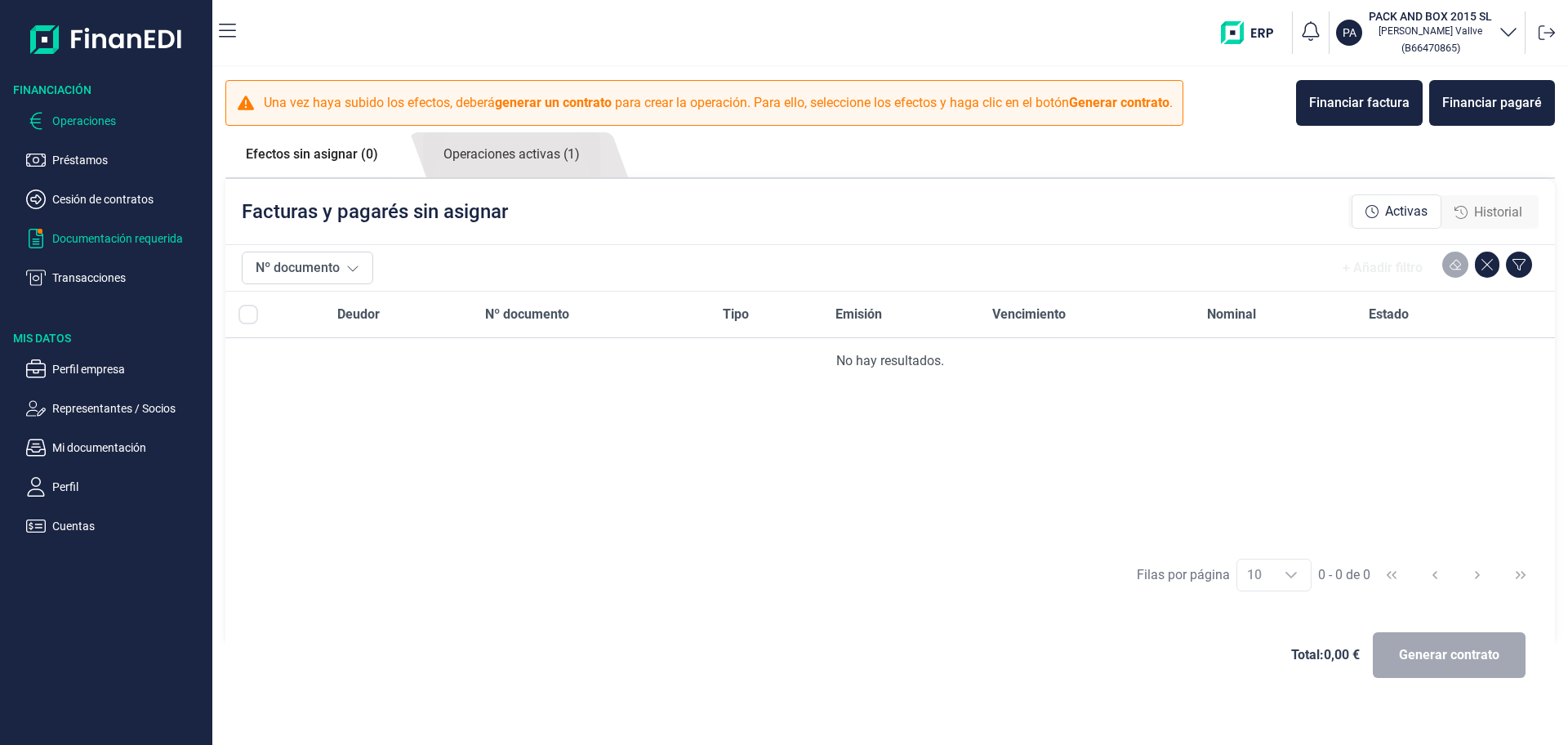
click at [77, 245] on p "Documentación requerida" at bounding box center [130, 238] width 154 height 19
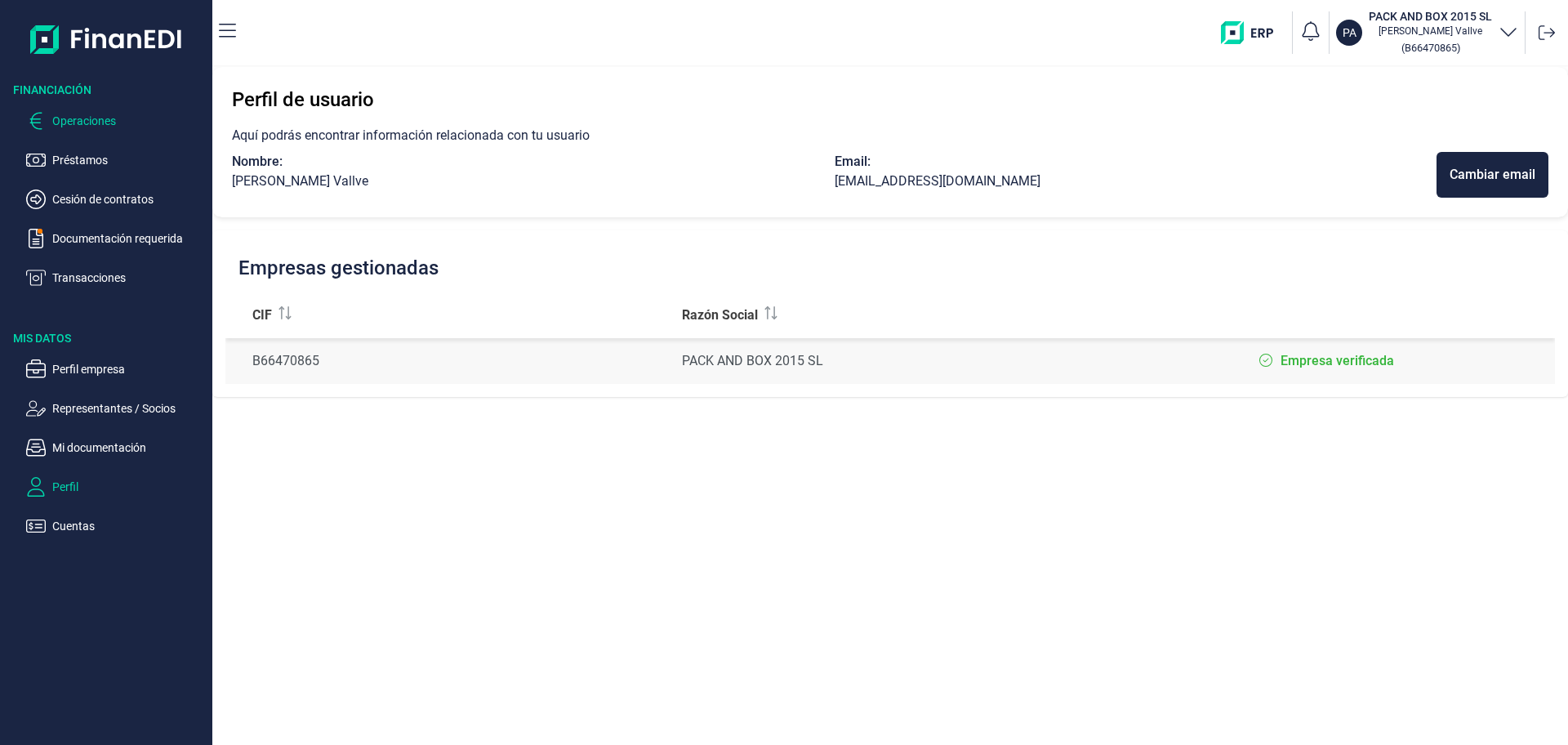
click at [59, 117] on p "Operaciones" at bounding box center [130, 120] width 154 height 19
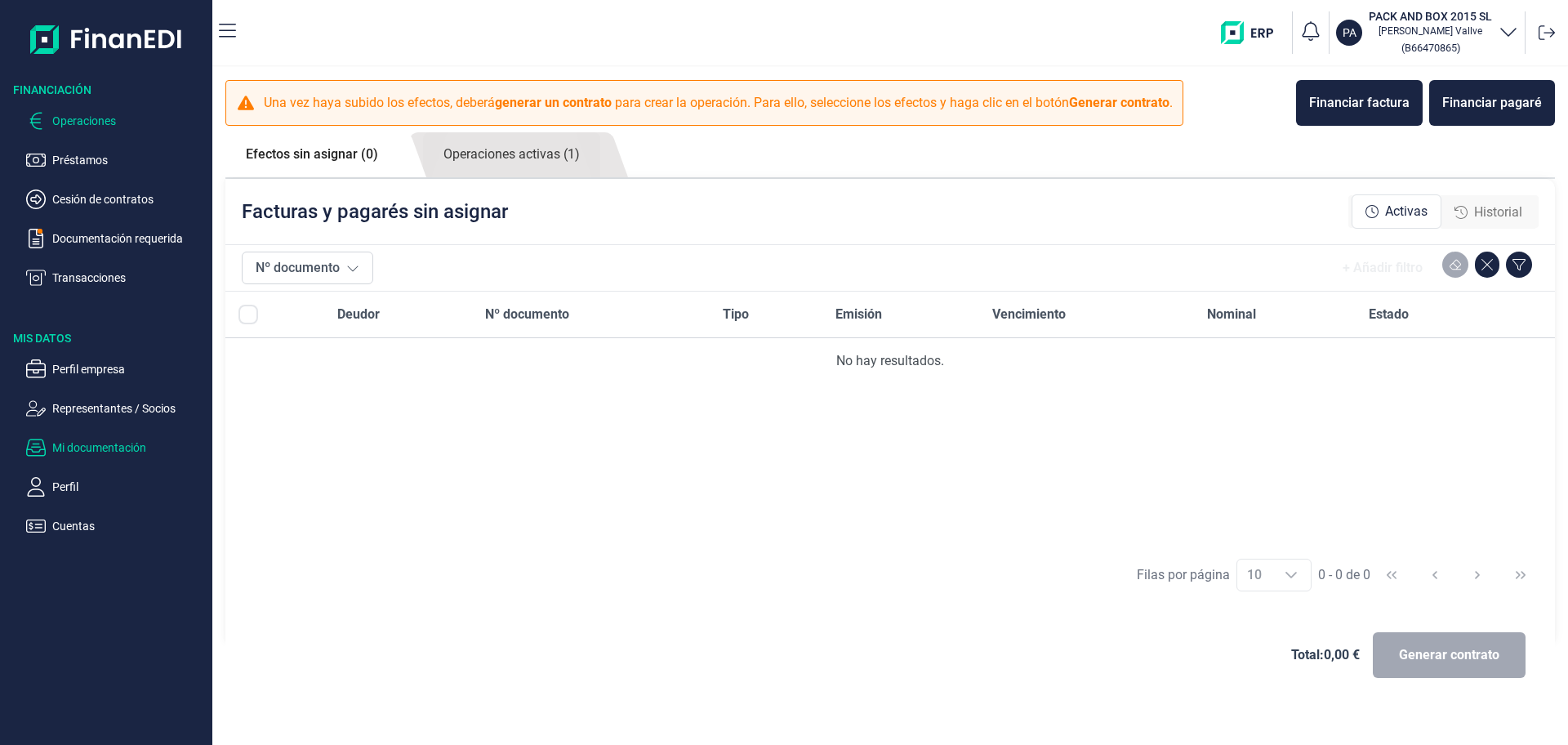
click at [94, 450] on p "Mi documentación" at bounding box center [130, 447] width 154 height 19
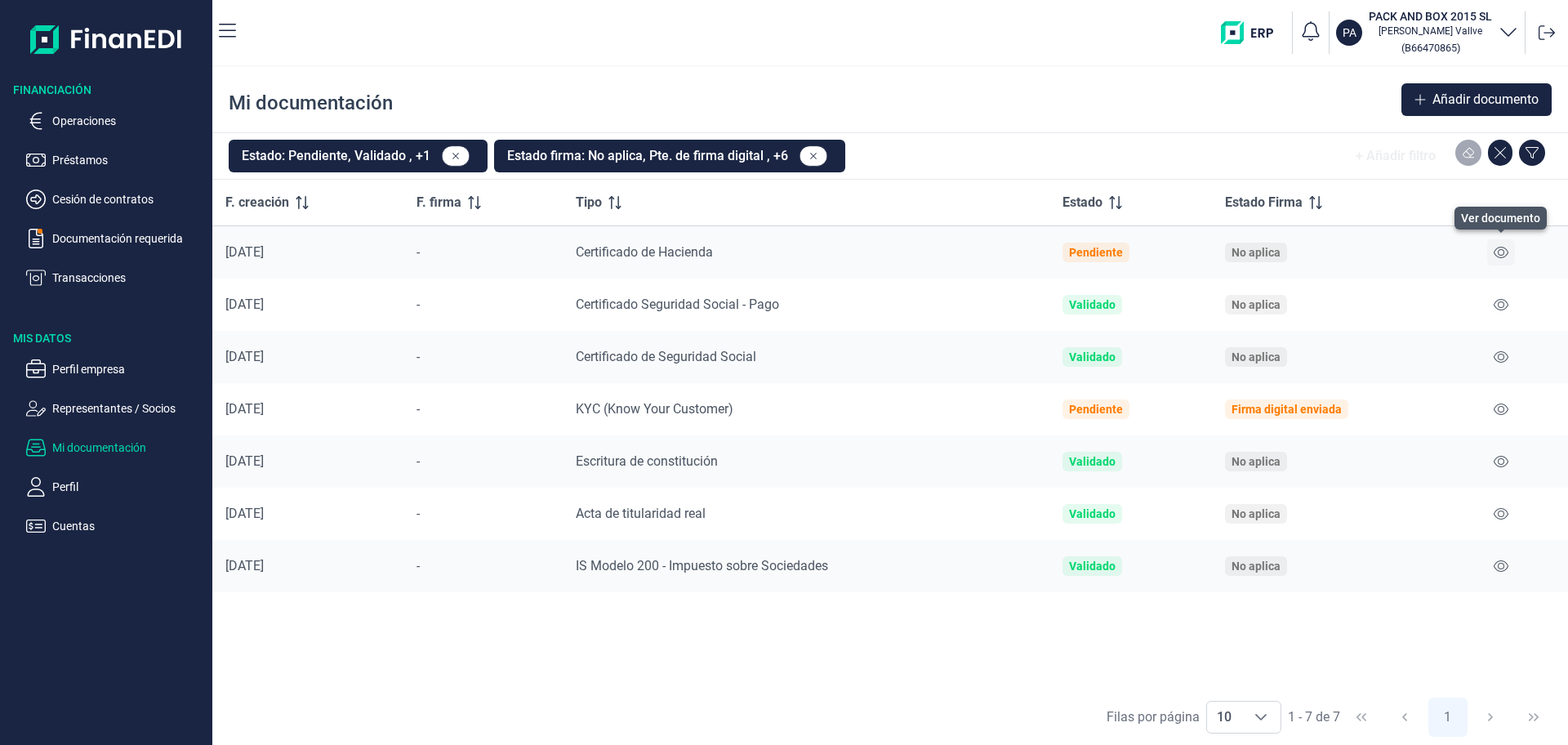
click at [1502, 249] on icon at bounding box center [1501, 253] width 15 height 13
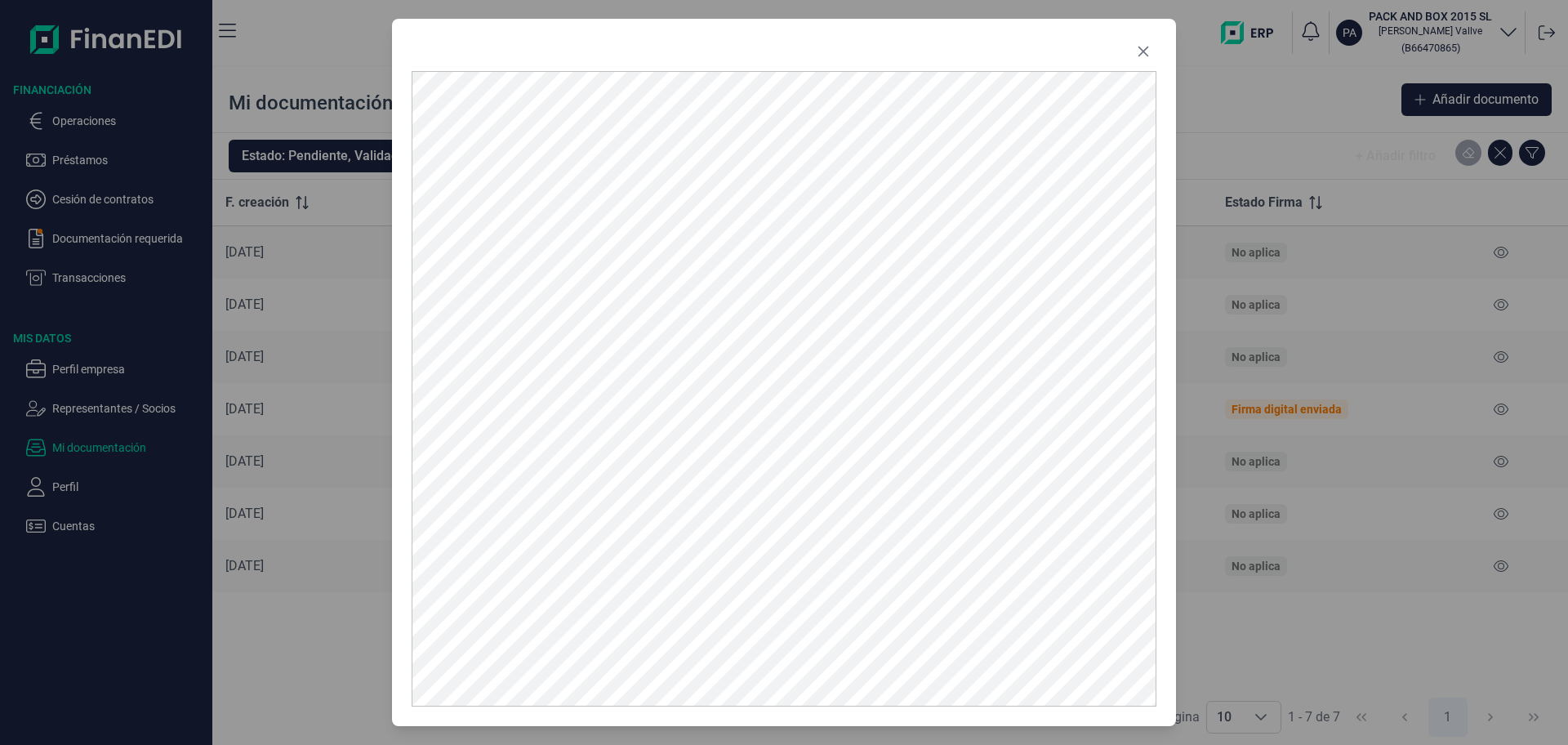
click at [1056, 31] on div at bounding box center [784, 372] width 784 height 708
click at [1147, 46] on icon "Close" at bounding box center [1143, 51] width 10 height 10
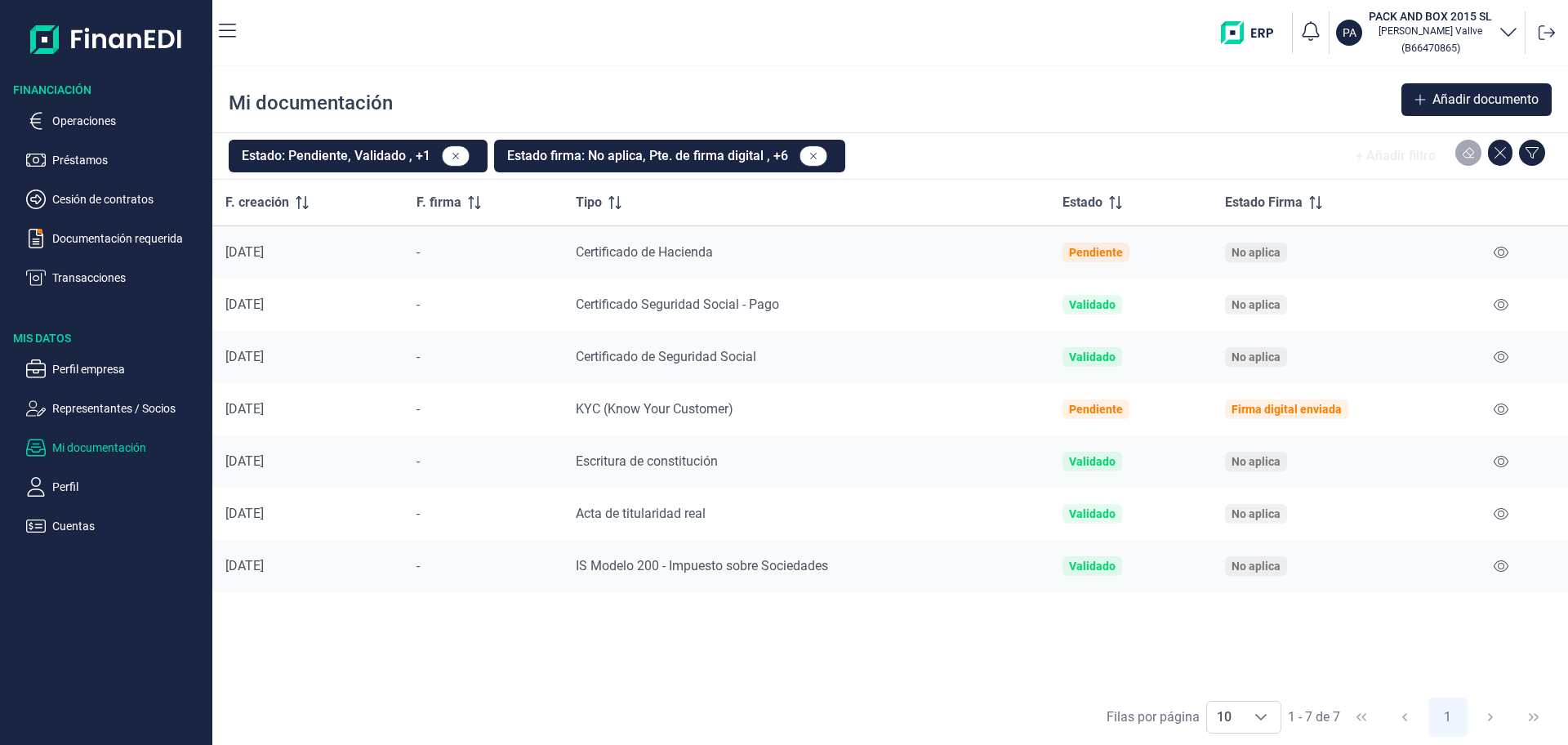
click at [74, 447] on p "Mi documentación" at bounding box center [130, 447] width 154 height 19
click at [106, 451] on p "Mi documentación" at bounding box center [130, 447] width 154 height 19
click at [1467, 101] on span "Añadir documento" at bounding box center [1485, 99] width 106 height 19
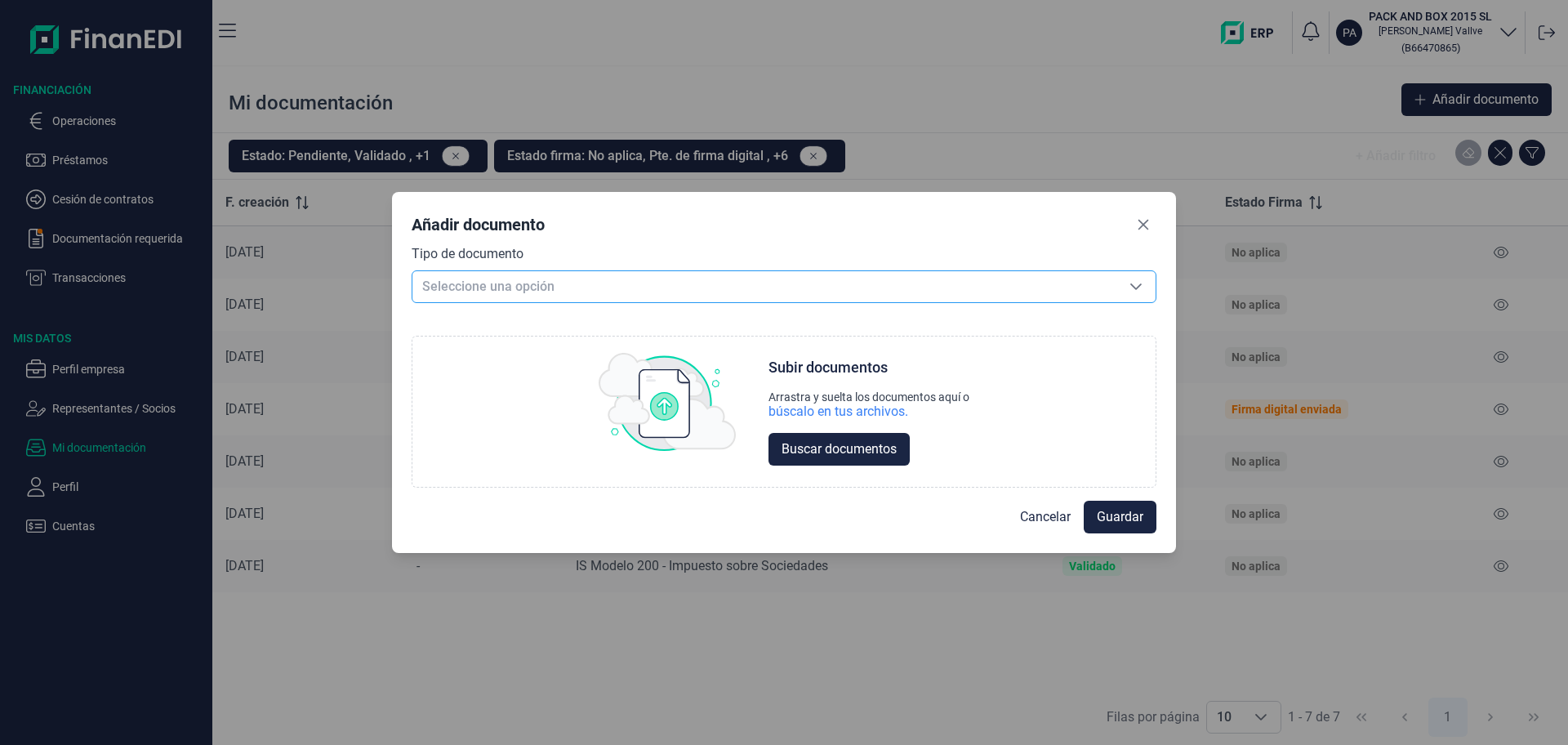
click at [454, 279] on span "Seleccione una opción" at bounding box center [764, 287] width 704 height 31
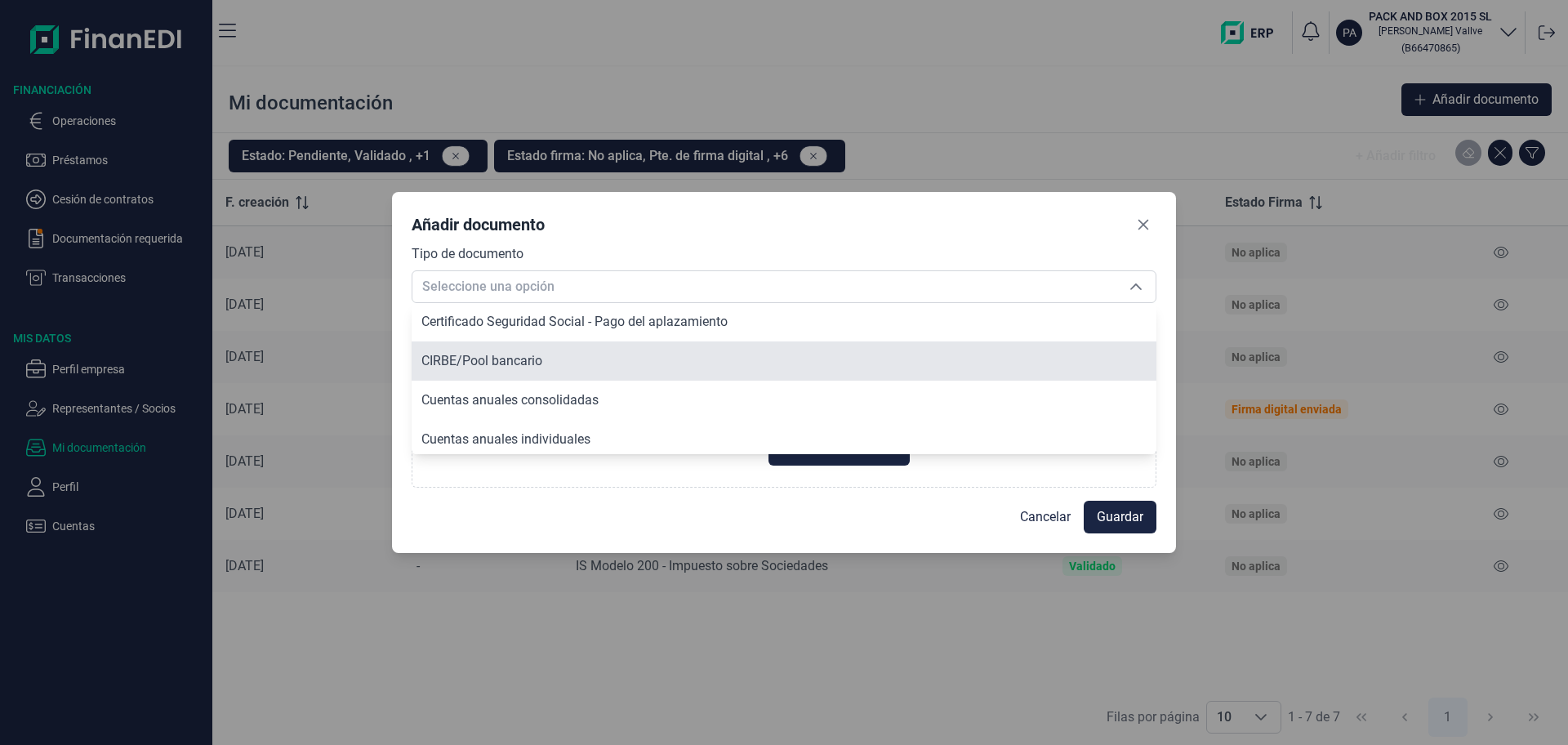
scroll to position [408, 0]
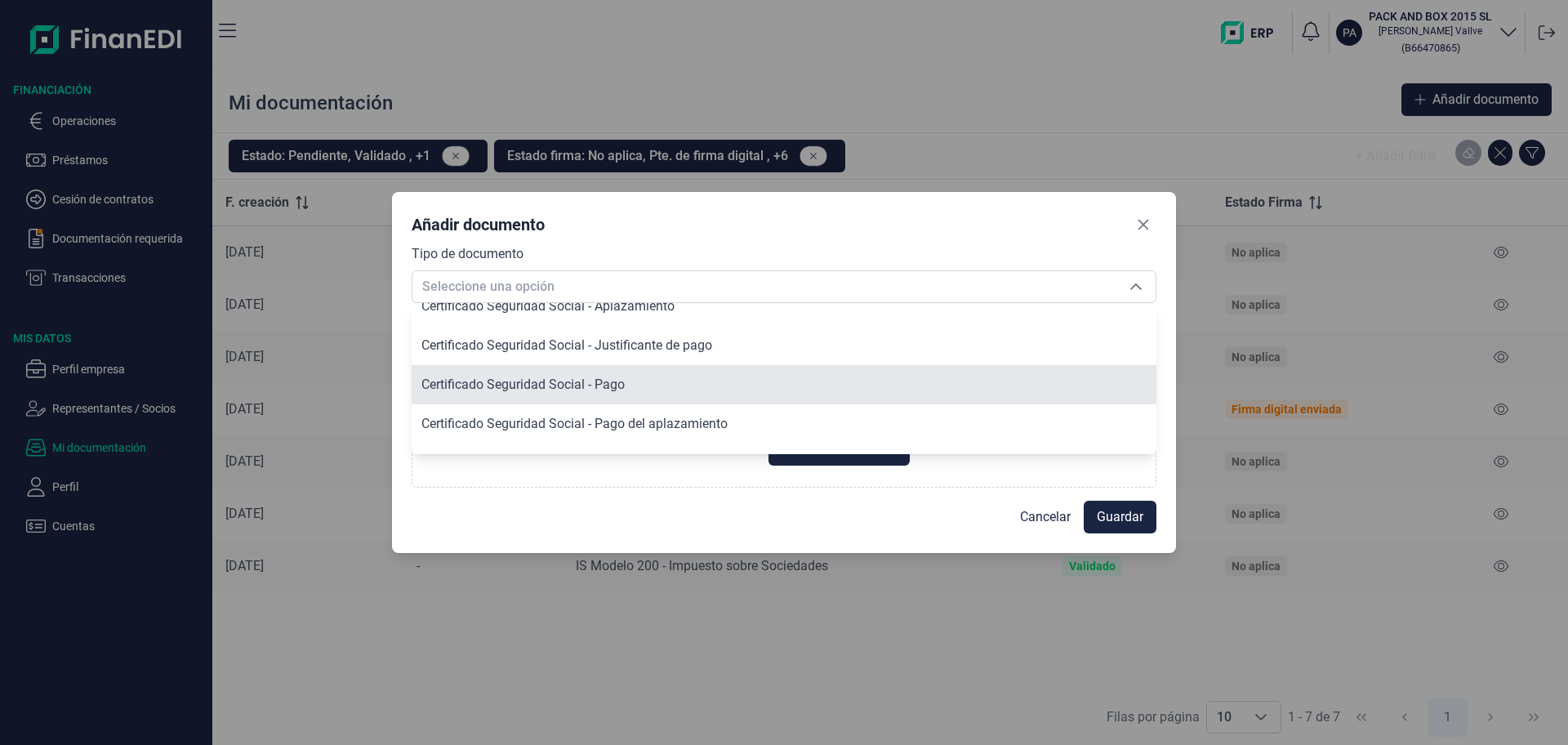
click at [607, 384] on span "Certificado Seguridad Social - Pago" at bounding box center [524, 384] width 204 height 16
type input "Certificado Seguridad Social - Pago"
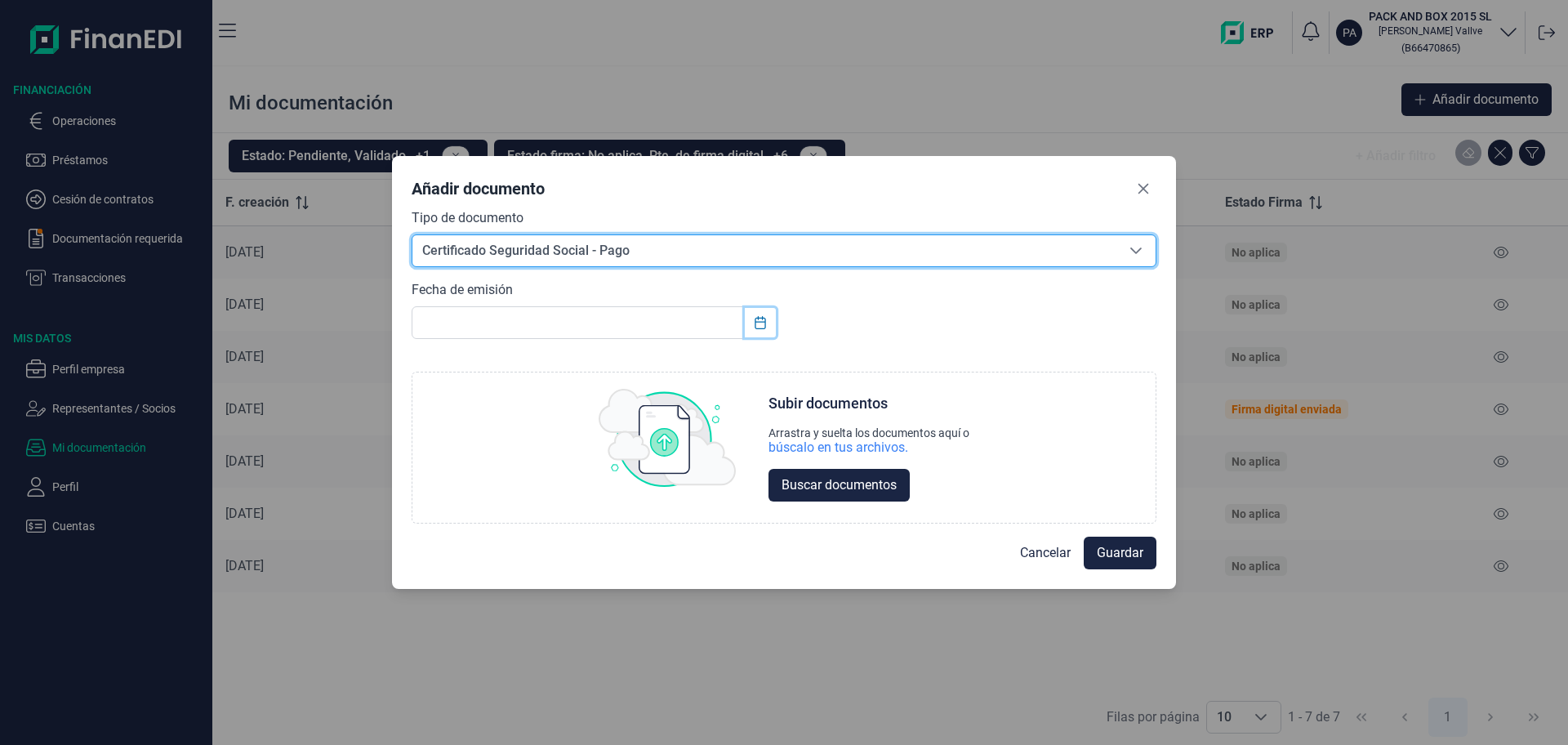
click at [759, 326] on icon "Choose Date" at bounding box center [760, 323] width 13 height 13
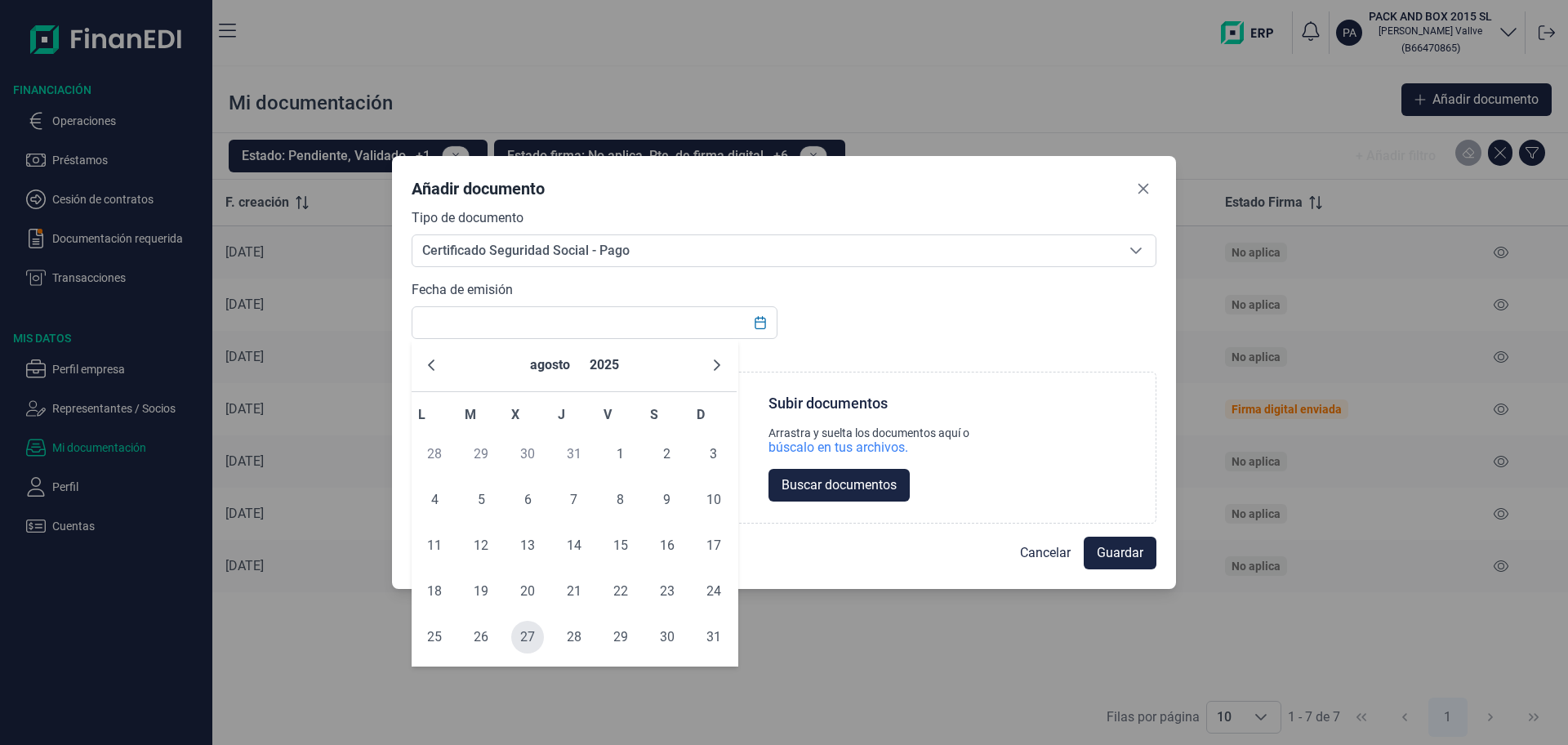
click at [530, 638] on span "27" at bounding box center [527, 637] width 32 height 32
type input "[DATE]"
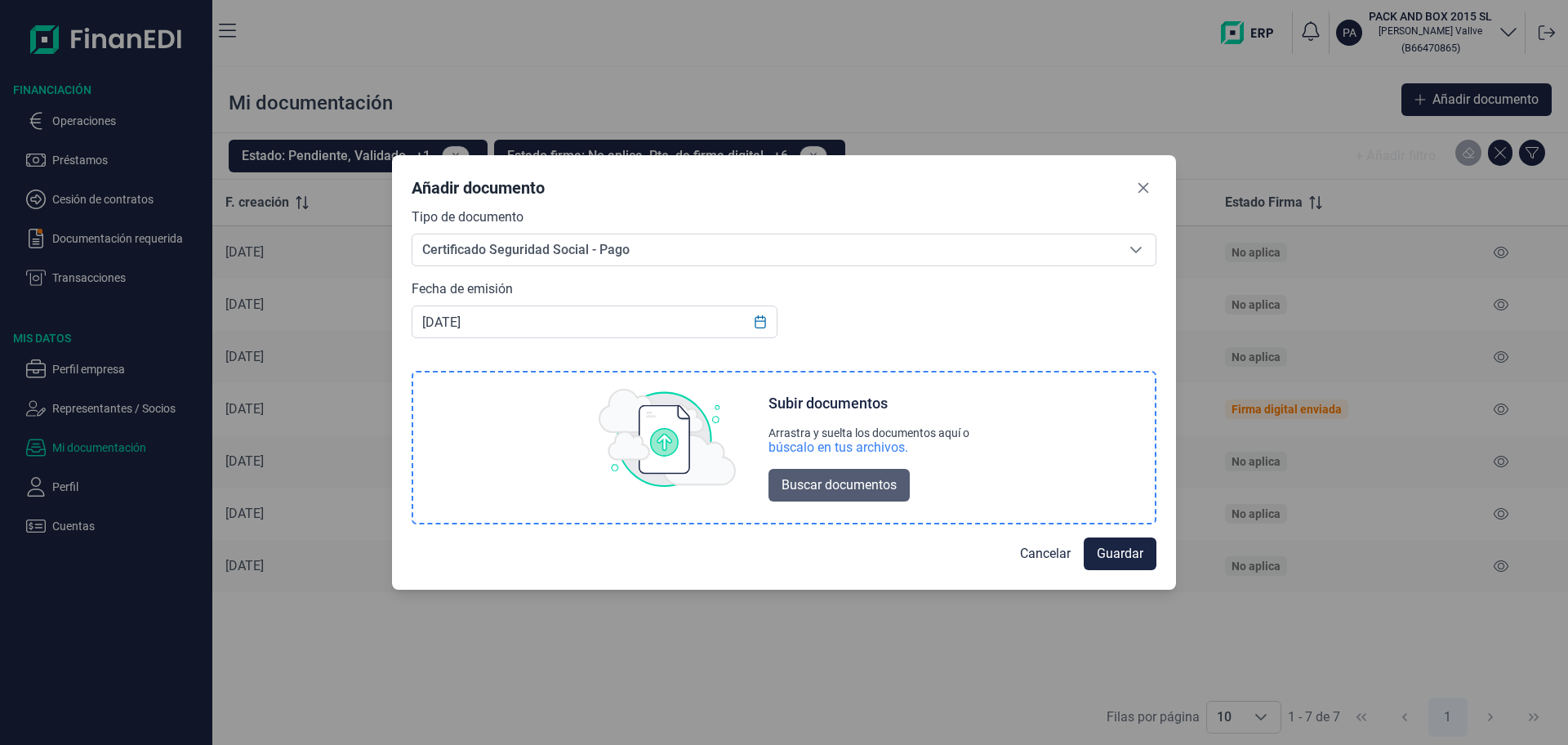
click at [834, 485] on span "Buscar documentos" at bounding box center [839, 485] width 115 height 19
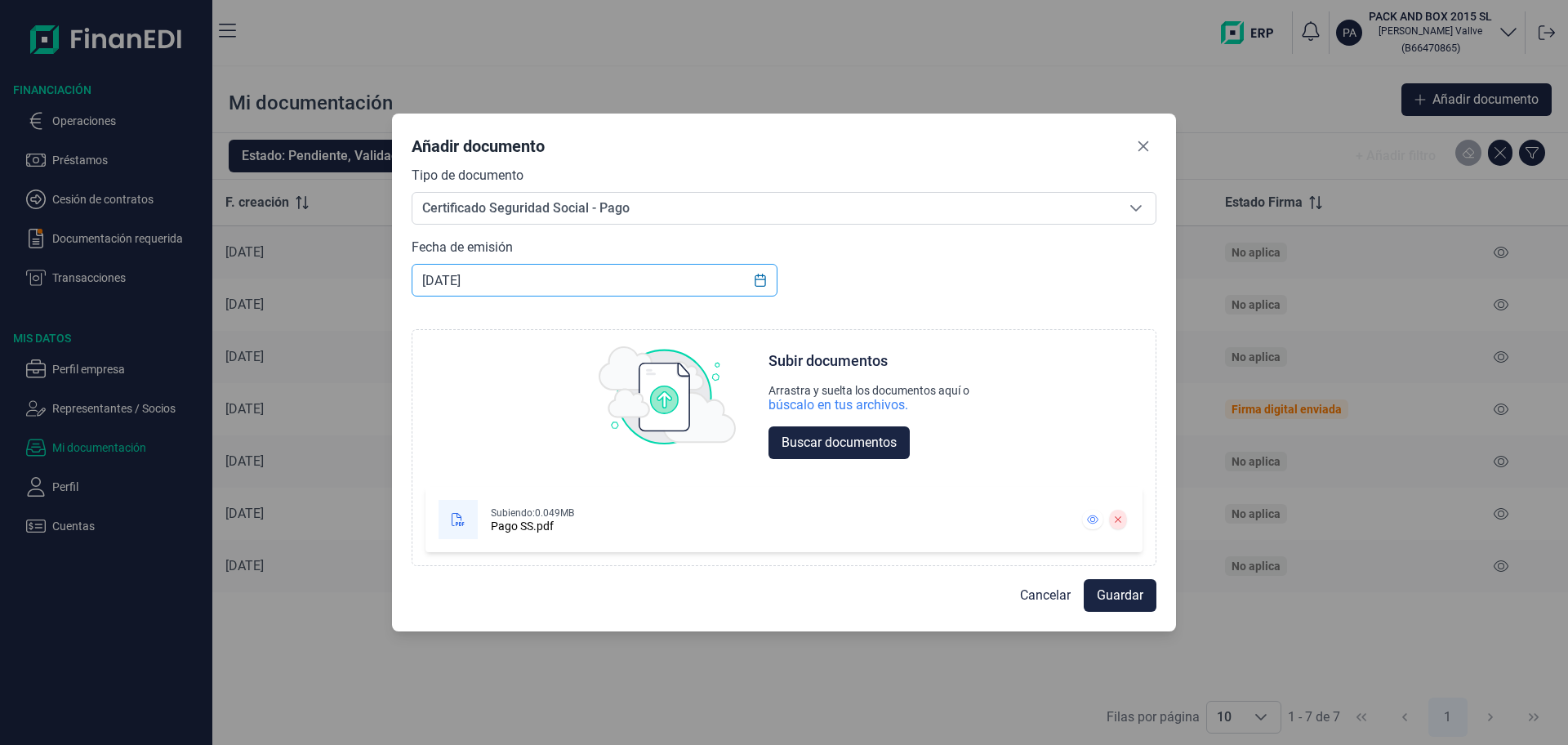
scroll to position [0, 0]
click at [1126, 593] on span "Guardar" at bounding box center [1120, 595] width 46 height 19
